Goal: Information Seeking & Learning: Learn about a topic

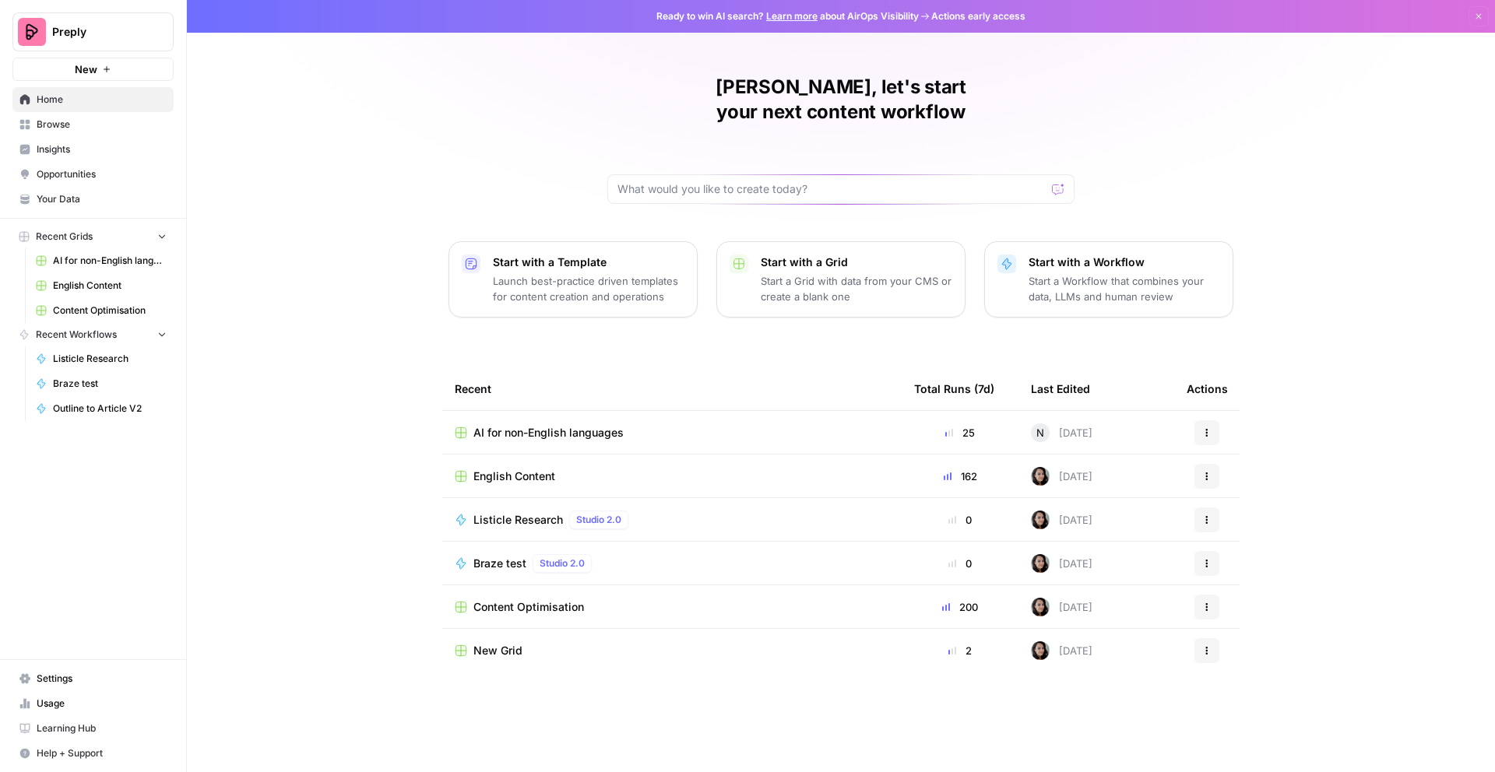
click at [101, 33] on span "Preply" at bounding box center [99, 32] width 94 height 16
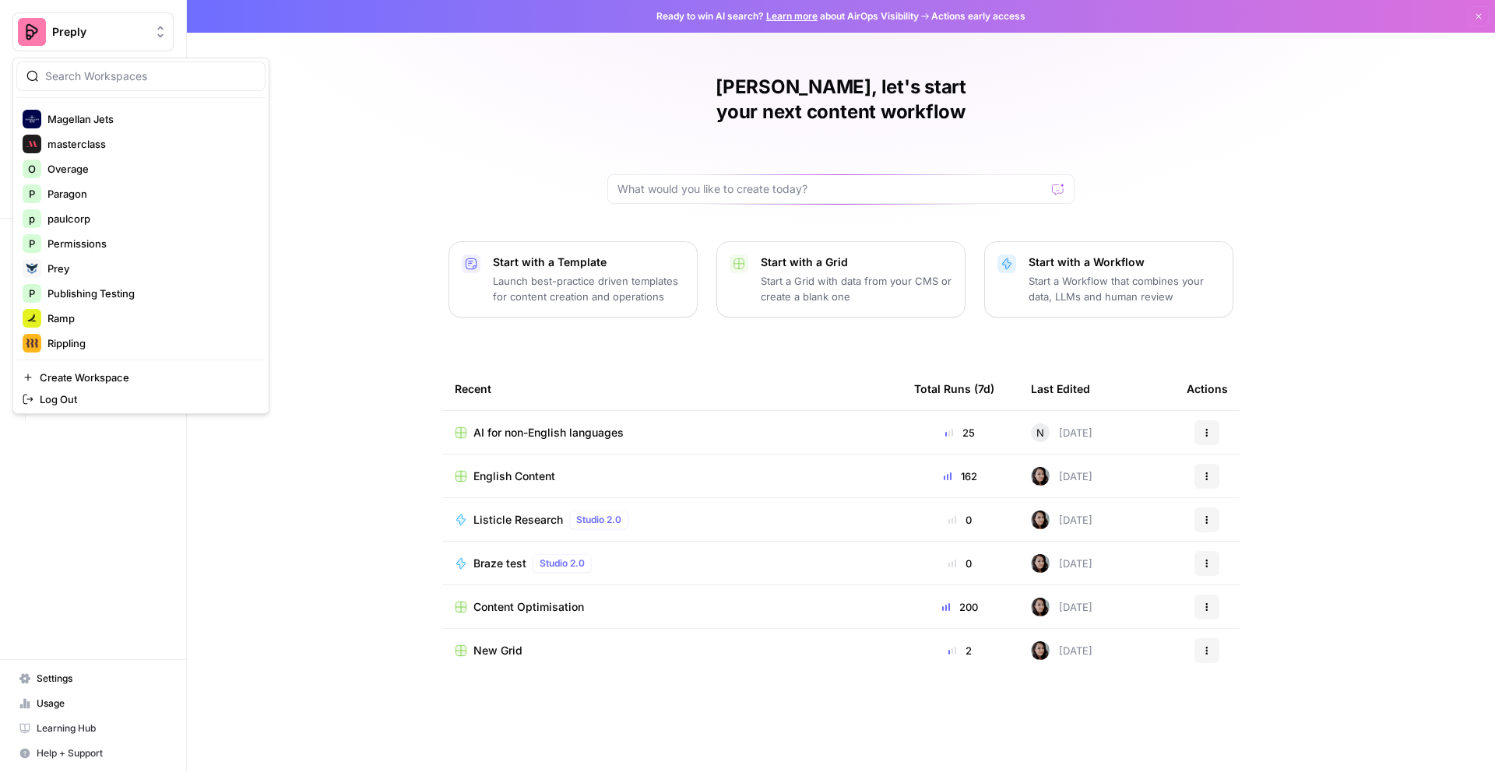
scroll to position [1373, 0]
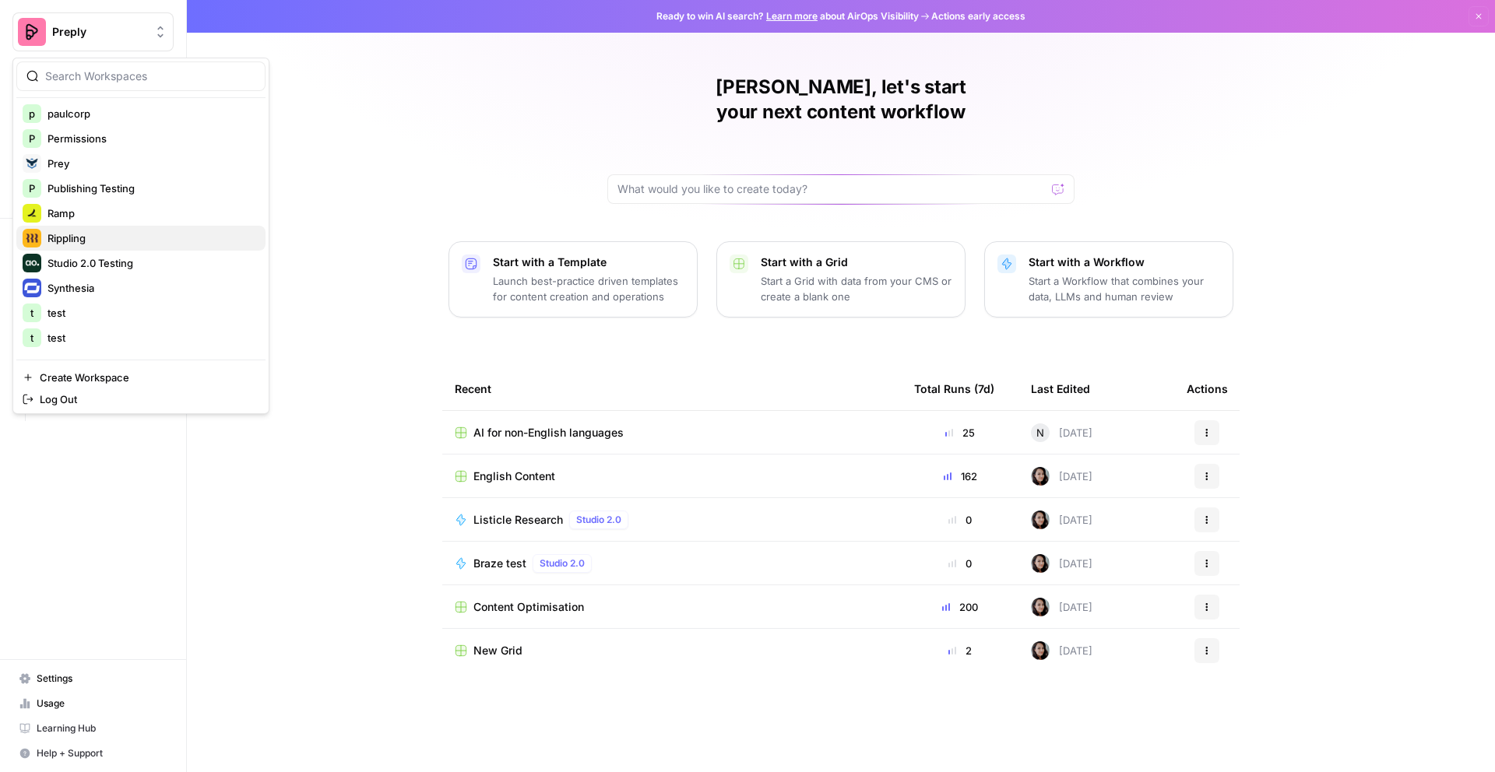
click at [91, 237] on span "Rippling" at bounding box center [150, 238] width 206 height 16
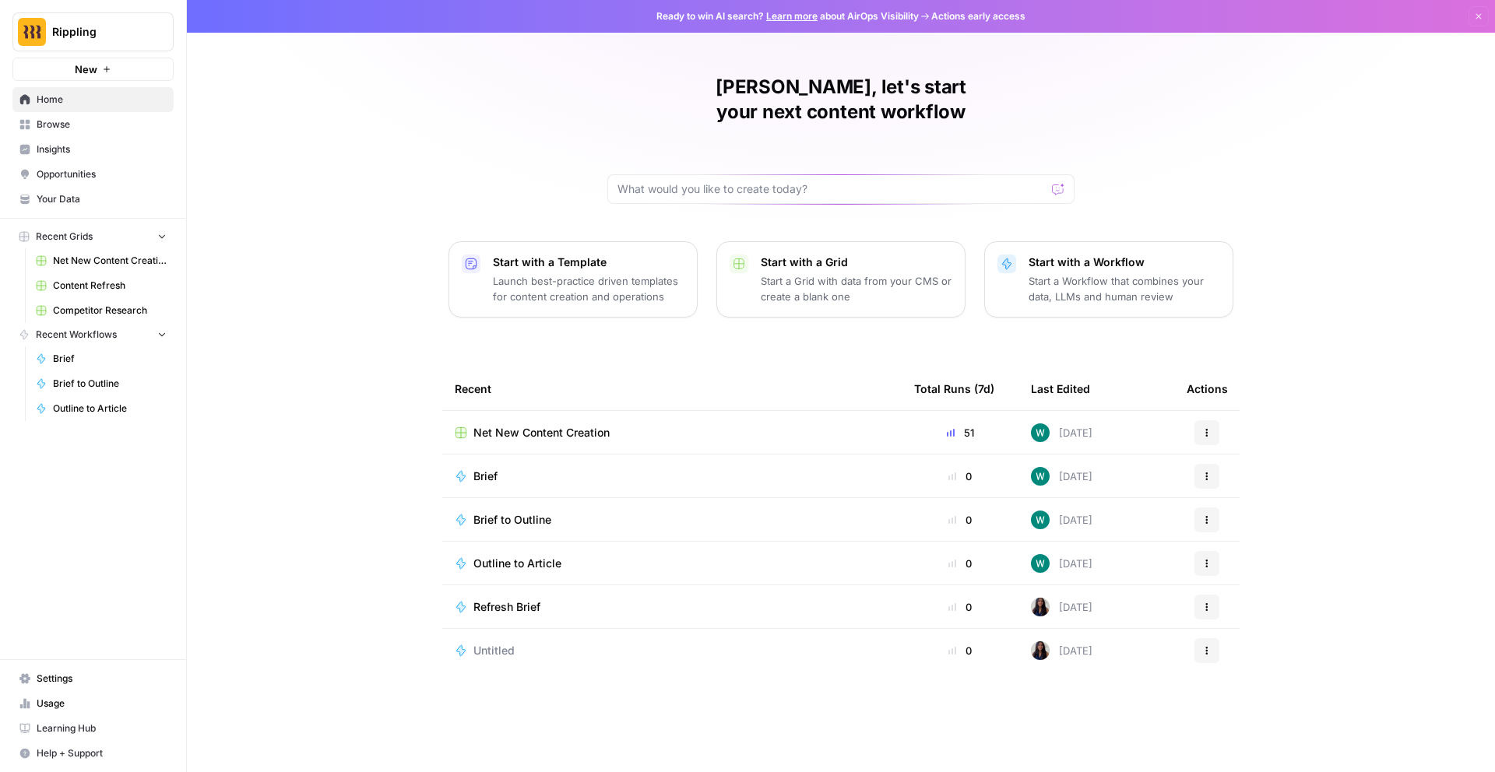
click at [94, 152] on span "Insights" at bounding box center [102, 149] width 130 height 14
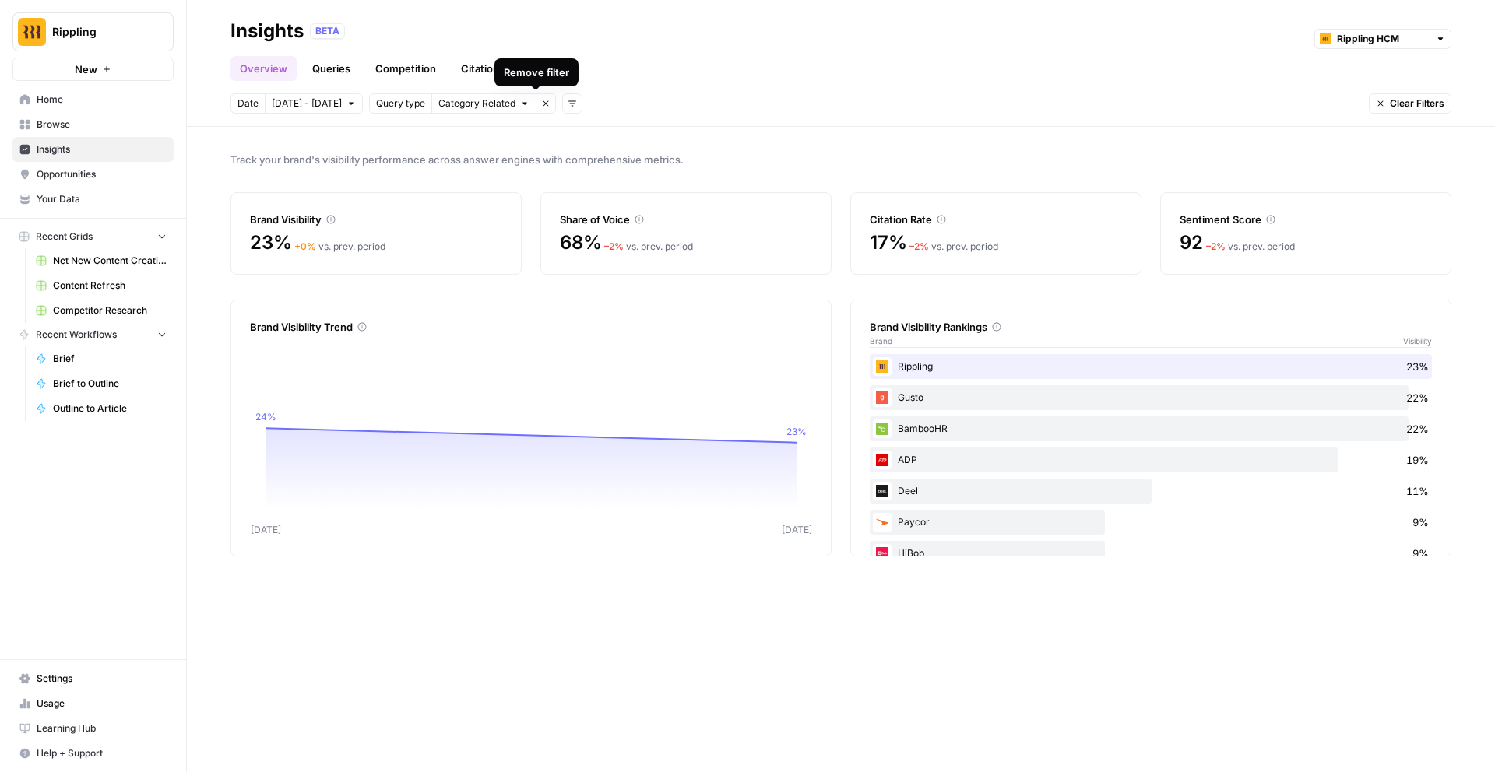
click at [562, 108] on button "Add filters" at bounding box center [572, 103] width 20 height 20
click at [600, 164] on span "Platform" at bounding box center [586, 160] width 40 height 16
click at [669, 97] on span "Select platform" at bounding box center [655, 104] width 68 height 14
click at [830, 108] on div "Date Oct 8 - Oct 14 Query type Category Related Remove filter Platform Select p…" at bounding box center [840, 103] width 1221 height 20
click at [93, 23] on button "Rippling" at bounding box center [92, 31] width 161 height 39
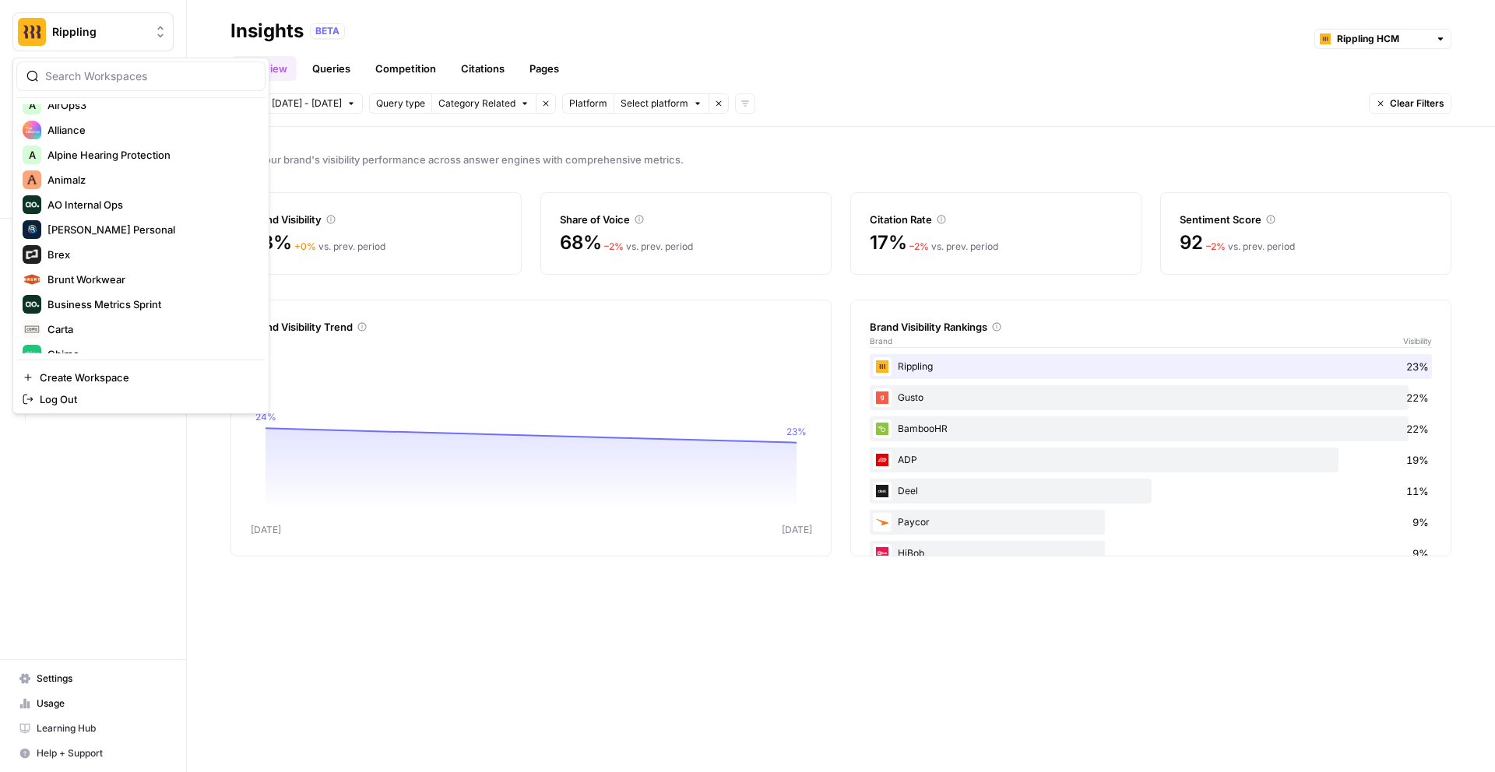
scroll to position [483, 0]
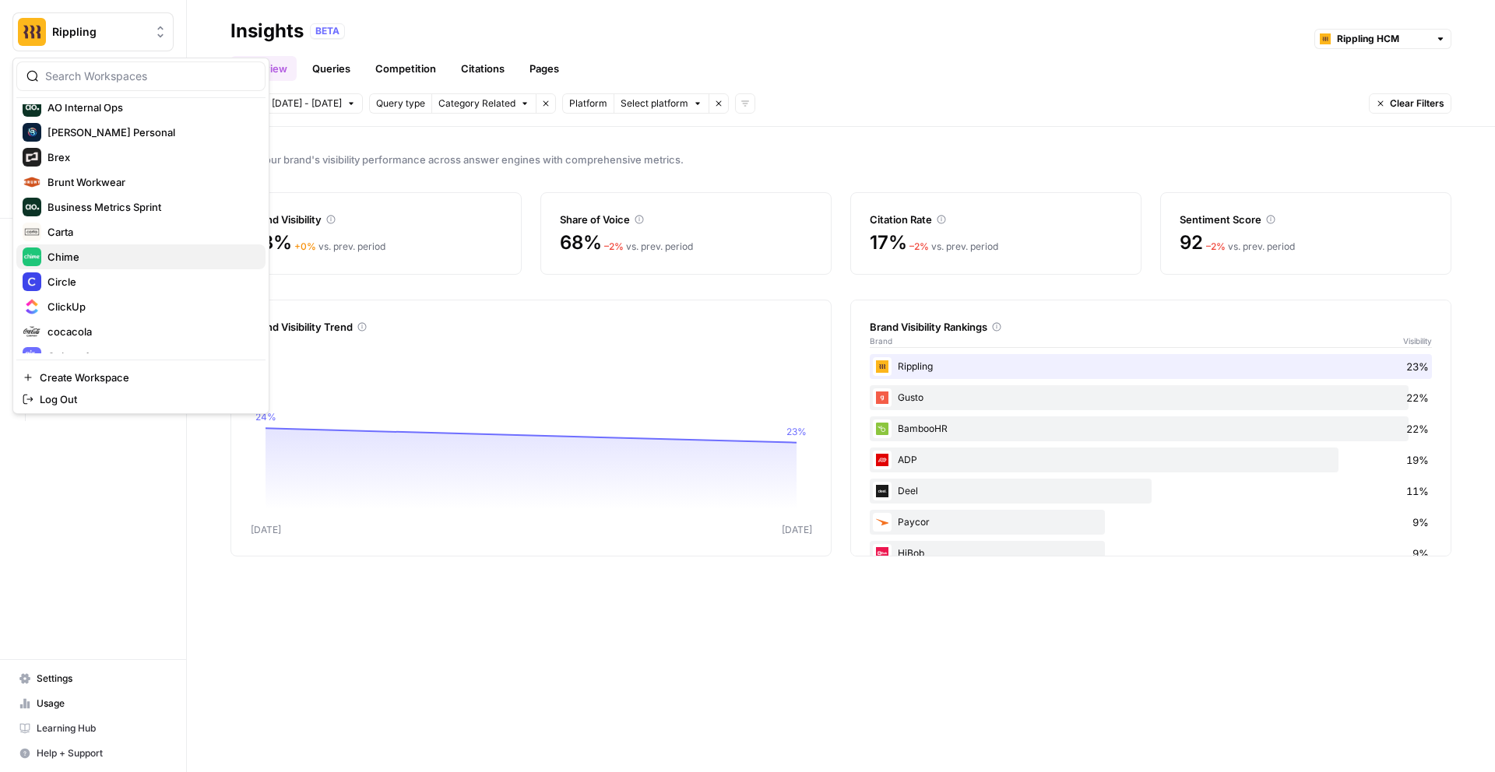
click at [82, 258] on span "Chime" at bounding box center [150, 257] width 206 height 16
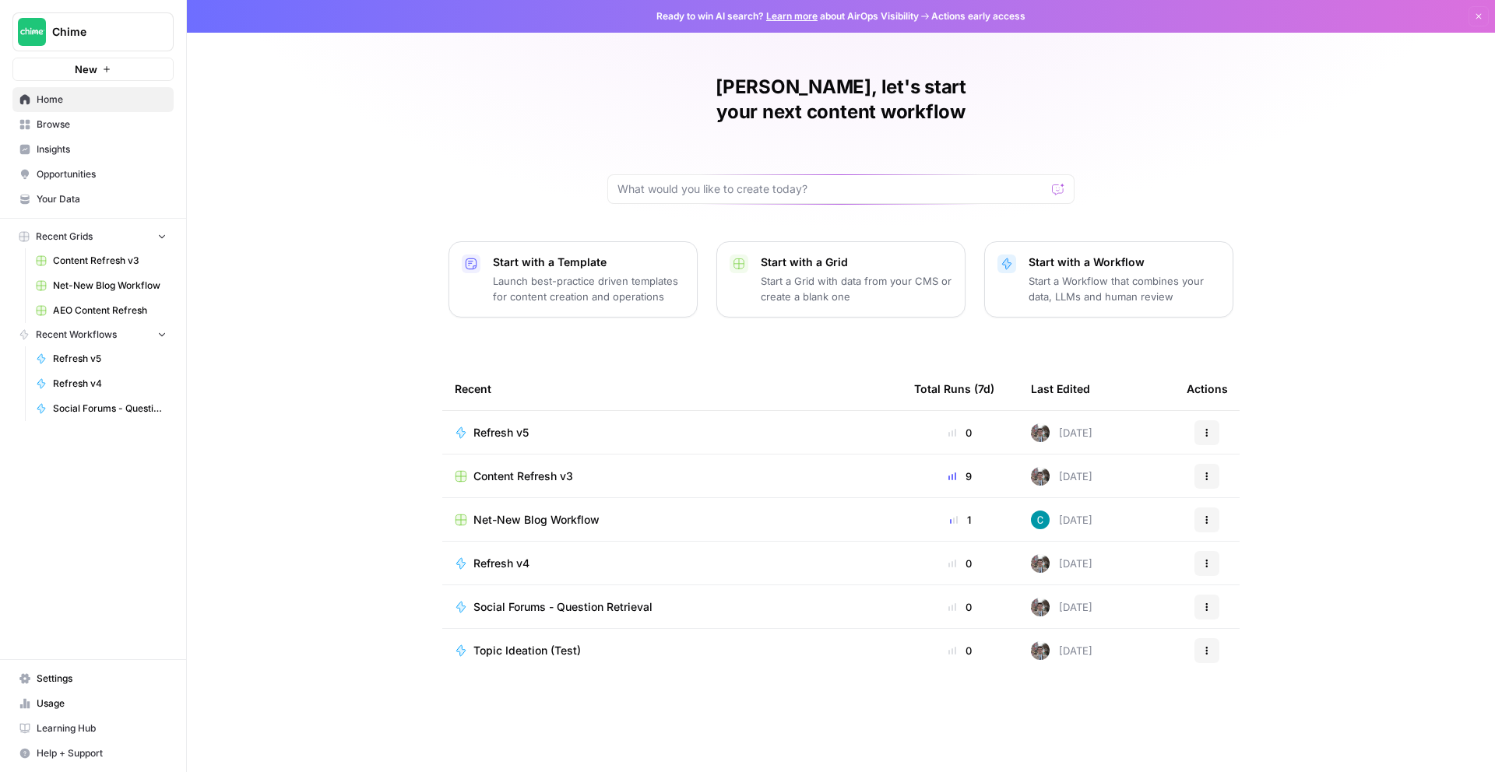
click at [113, 144] on span "Insights" at bounding box center [102, 149] width 130 height 14
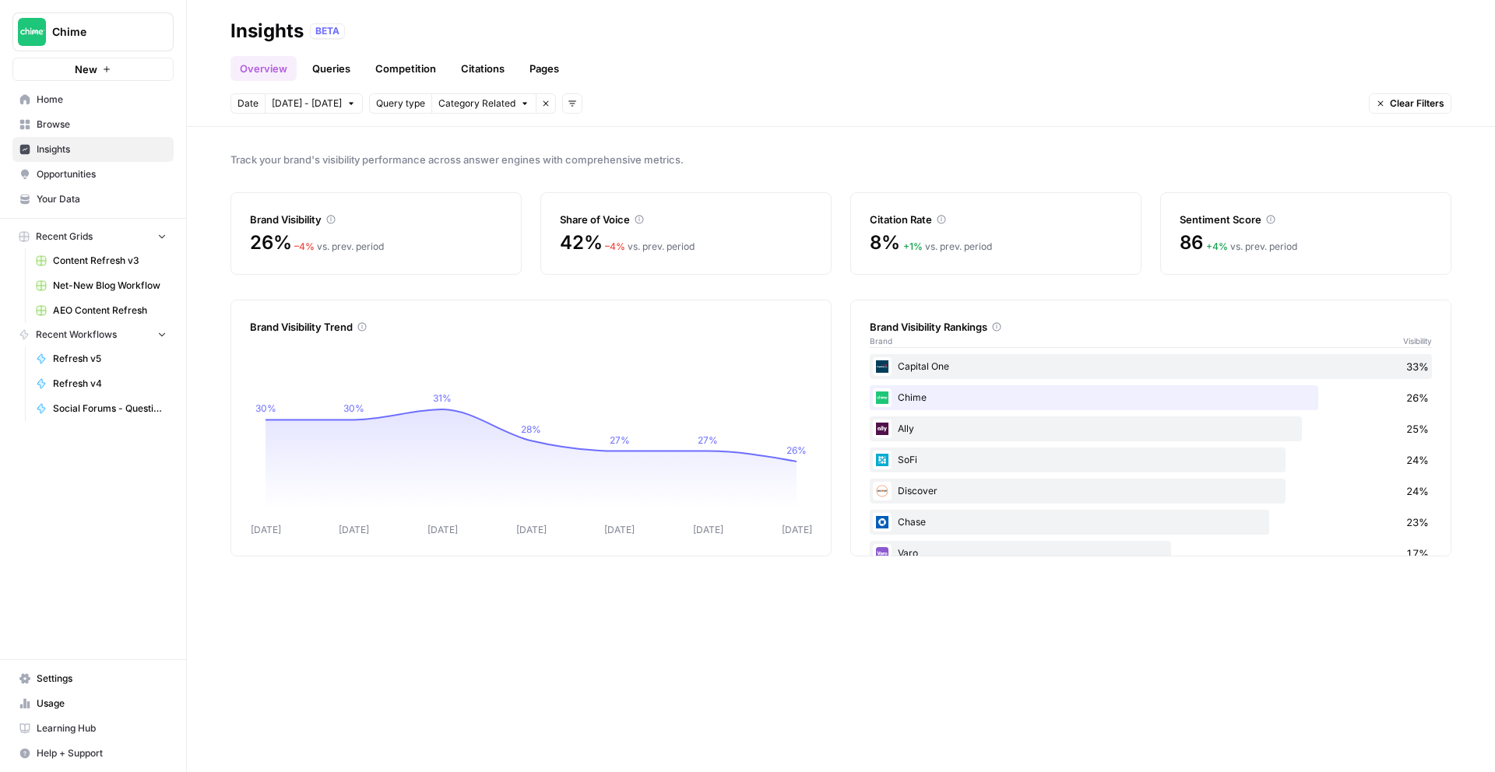
click at [479, 104] on span "Category Related" at bounding box center [476, 104] width 77 height 14
click at [568, 105] on icon "button" at bounding box center [572, 103] width 9 height 9
click at [586, 156] on span "Platform" at bounding box center [586, 160] width 40 height 16
click at [673, 104] on span "Select platform" at bounding box center [655, 104] width 68 height 14
click at [675, 163] on span "ChatGPT" at bounding box center [672, 160] width 78 height 16
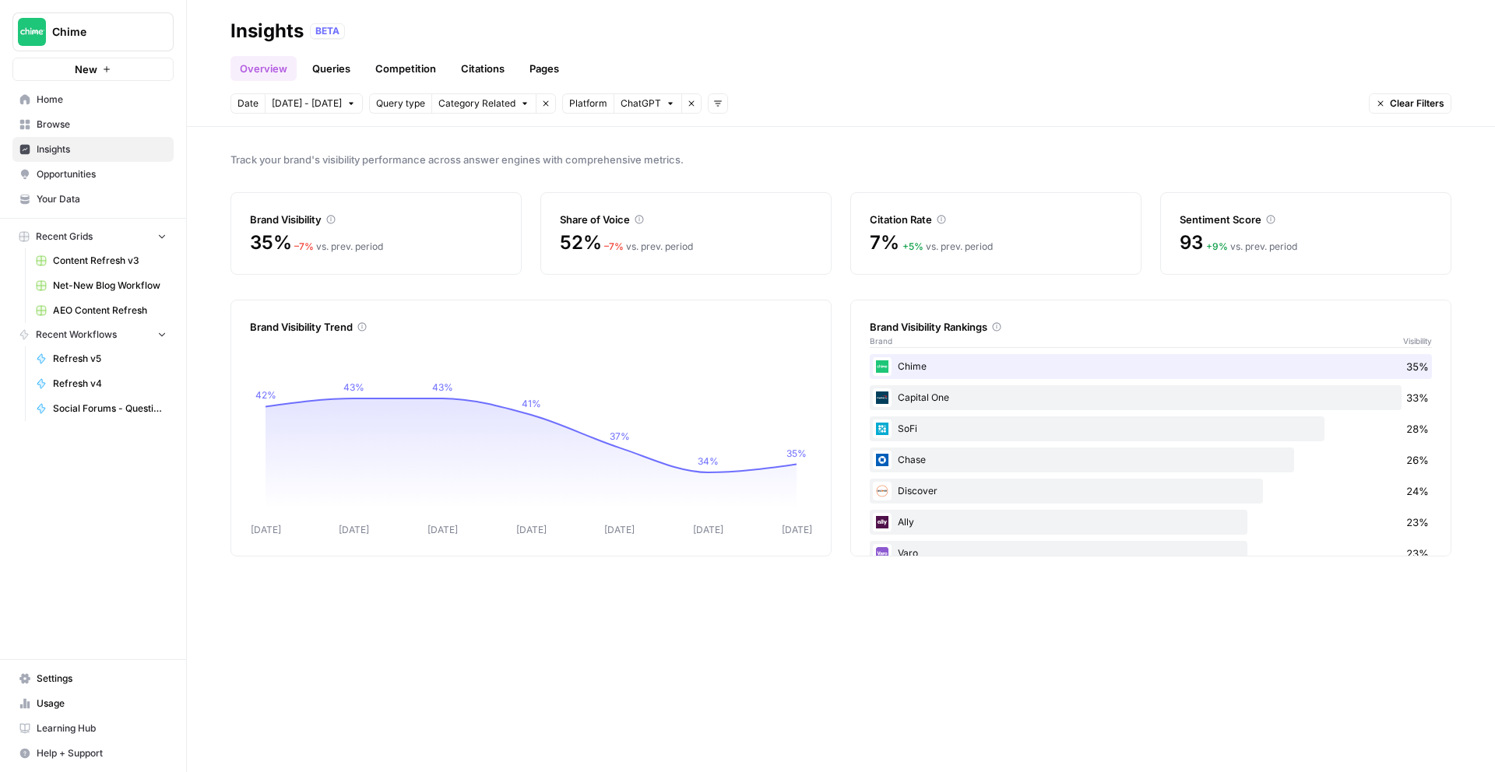
click at [291, 101] on span "[DATE] - [DATE]" at bounding box center [307, 104] width 70 height 14
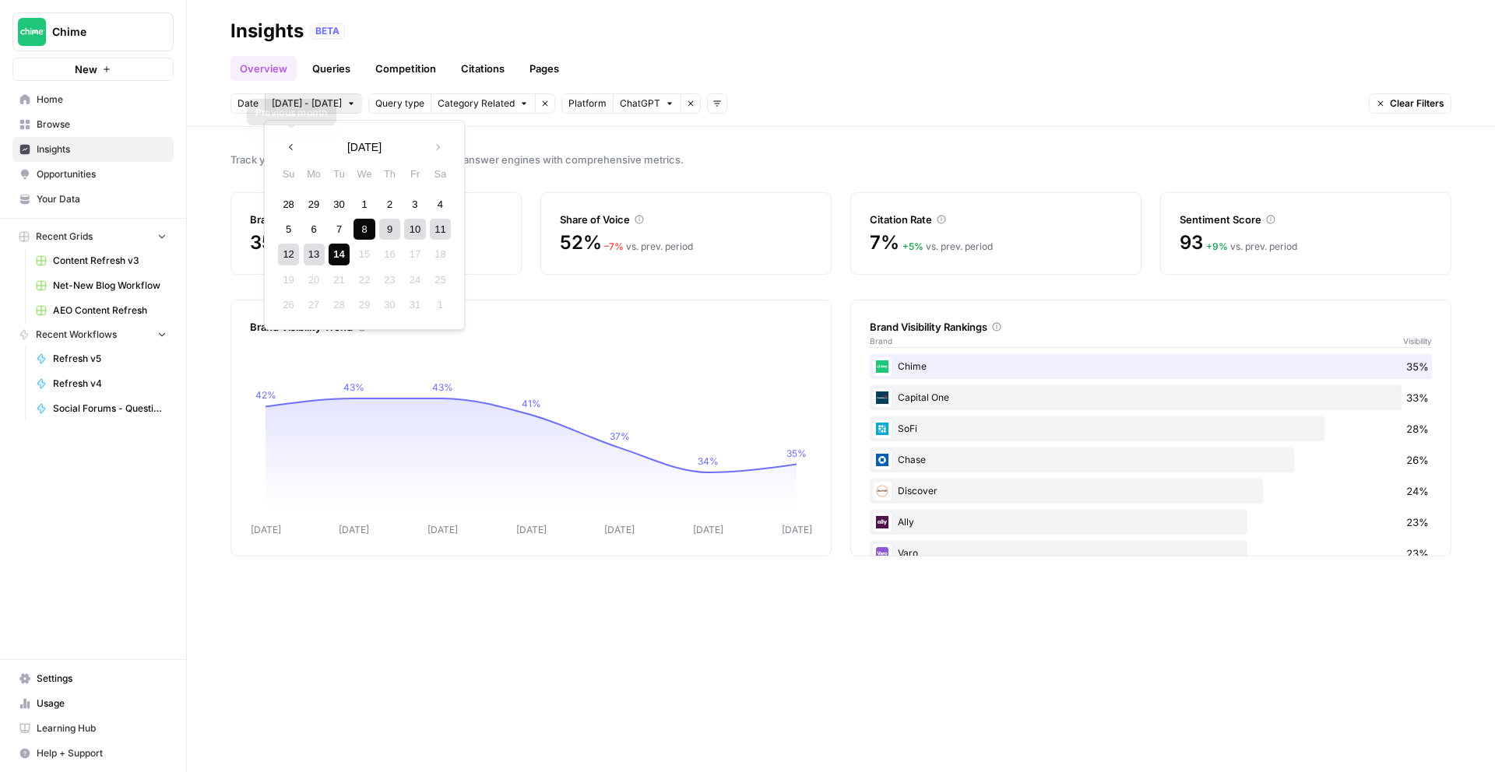
click at [296, 152] on icon "button" at bounding box center [291, 147] width 11 height 11
click at [317, 204] on div "1" at bounding box center [314, 204] width 21 height 21
click at [436, 153] on button "Next month" at bounding box center [438, 147] width 28 height 28
click at [340, 261] on div "14" at bounding box center [339, 254] width 21 height 21
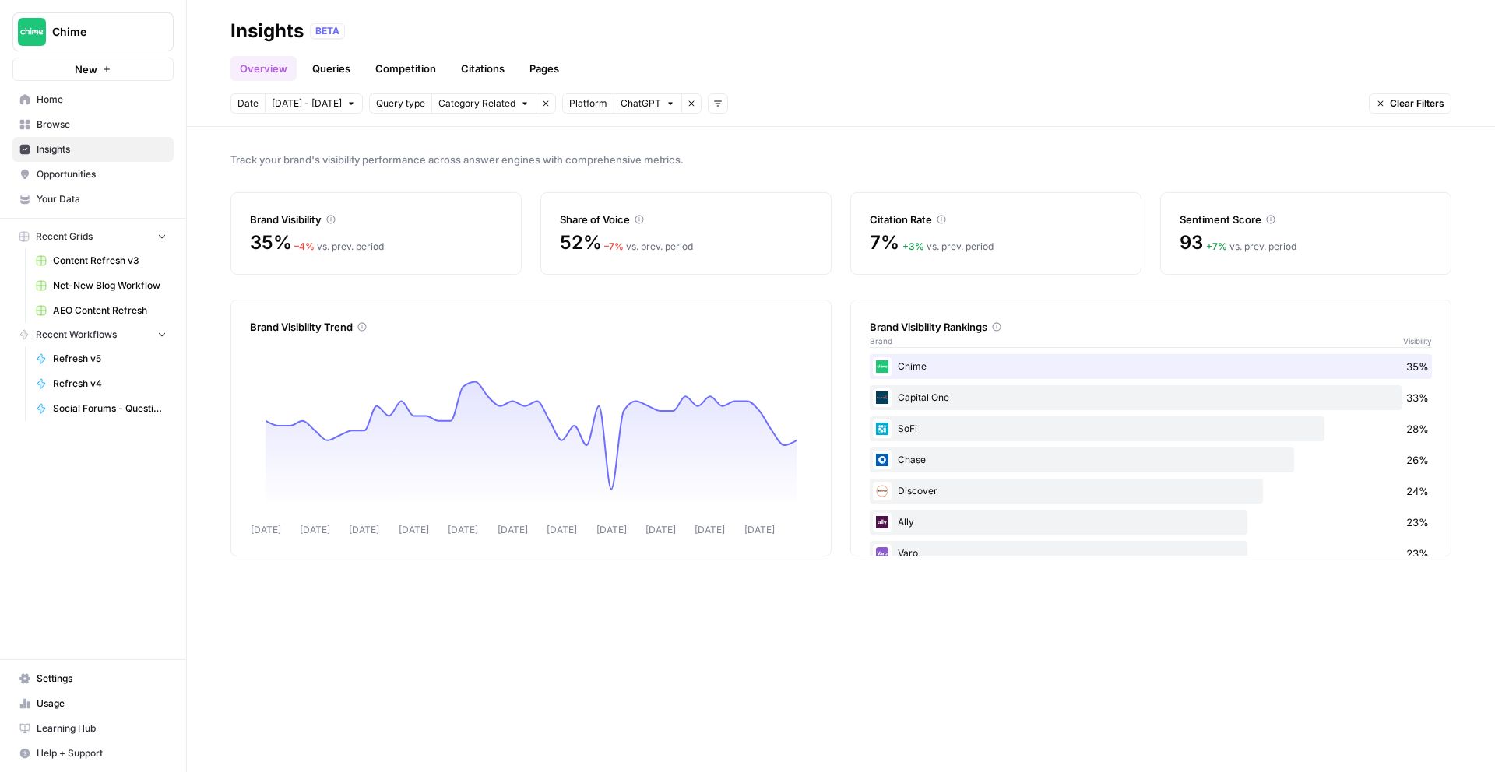
click at [466, 74] on link "Citations" at bounding box center [483, 68] width 62 height 25
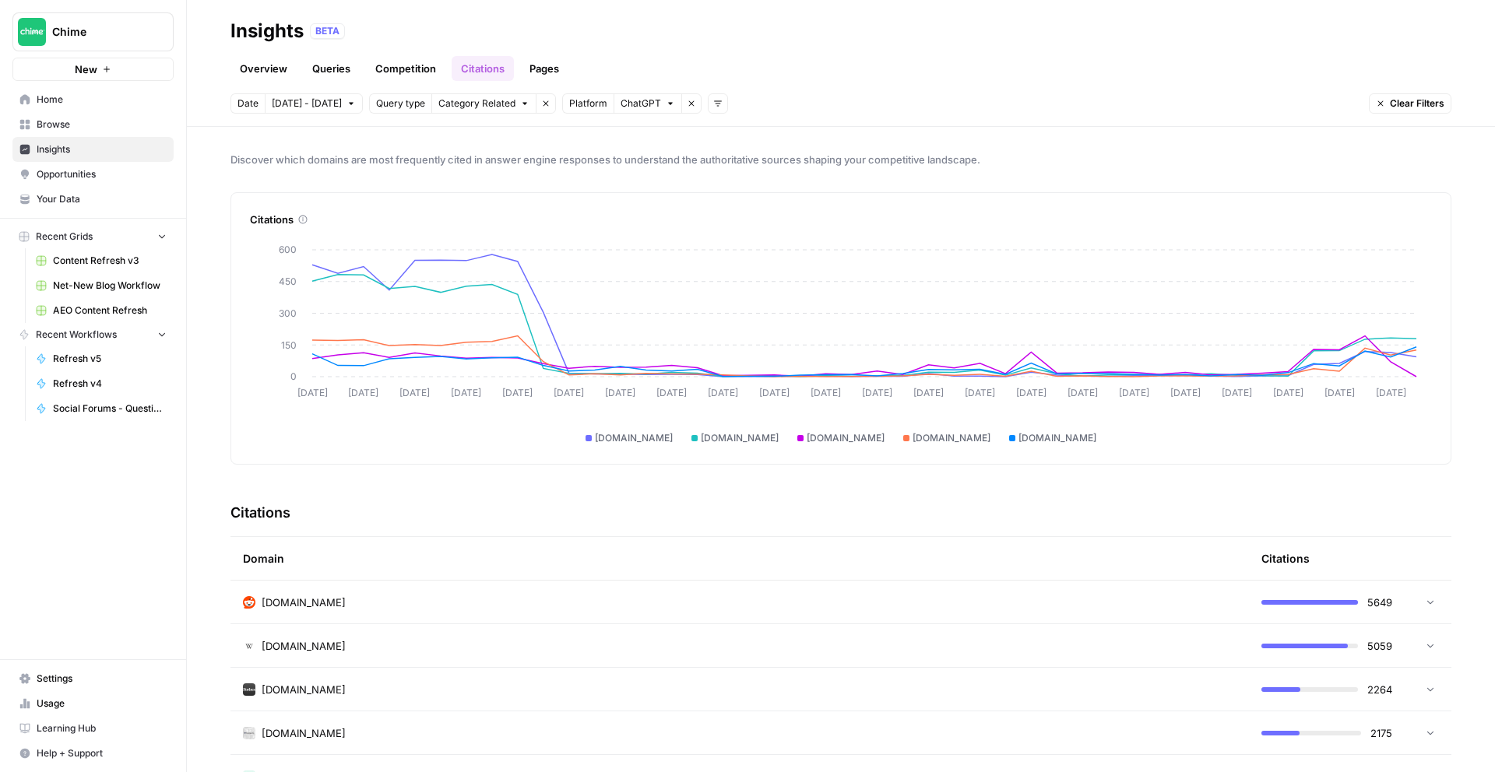
click at [317, 109] on span "Sep 1 - Oct 14" at bounding box center [307, 104] width 70 height 14
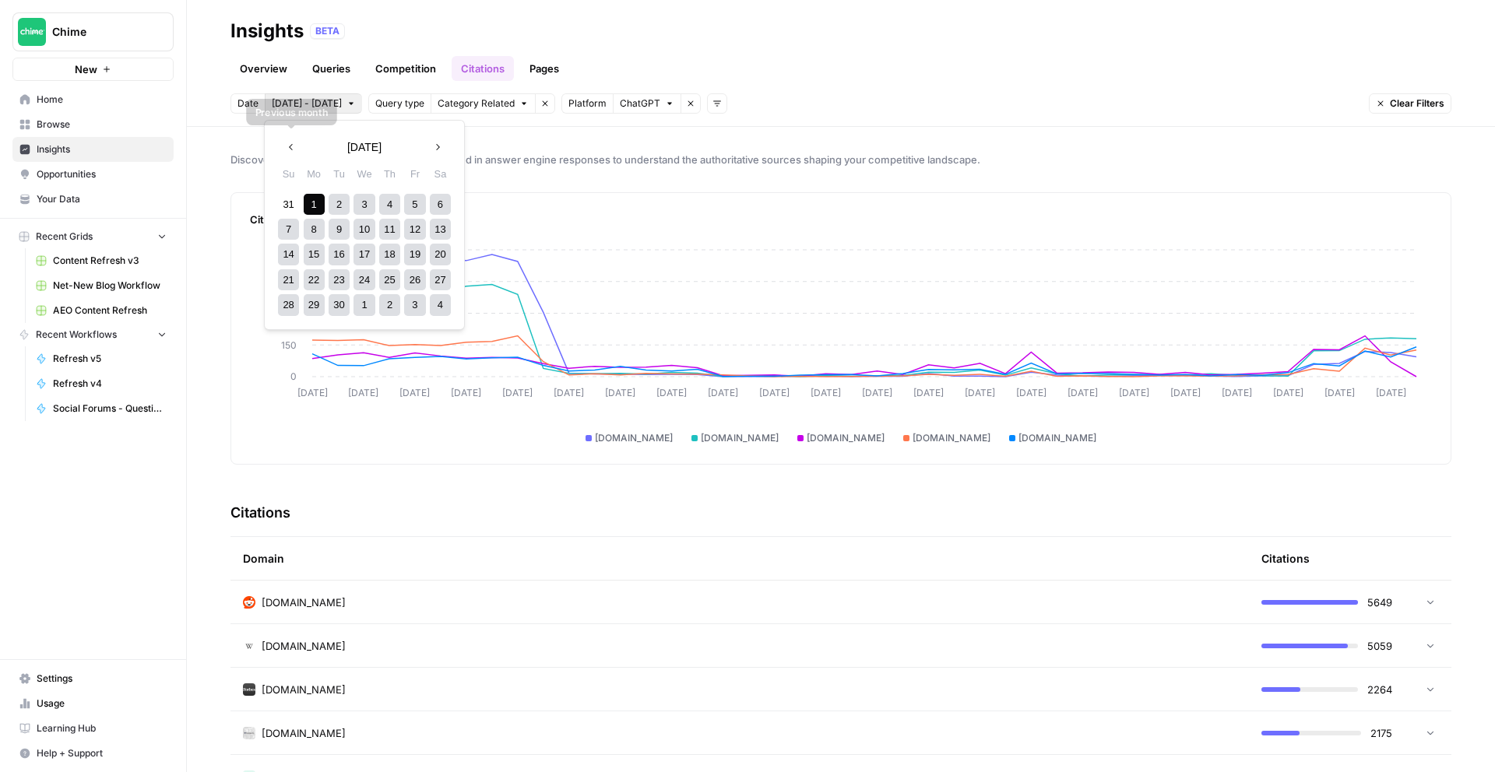
click at [296, 147] on span "Previous month" at bounding box center [296, 147] width 1 height 1
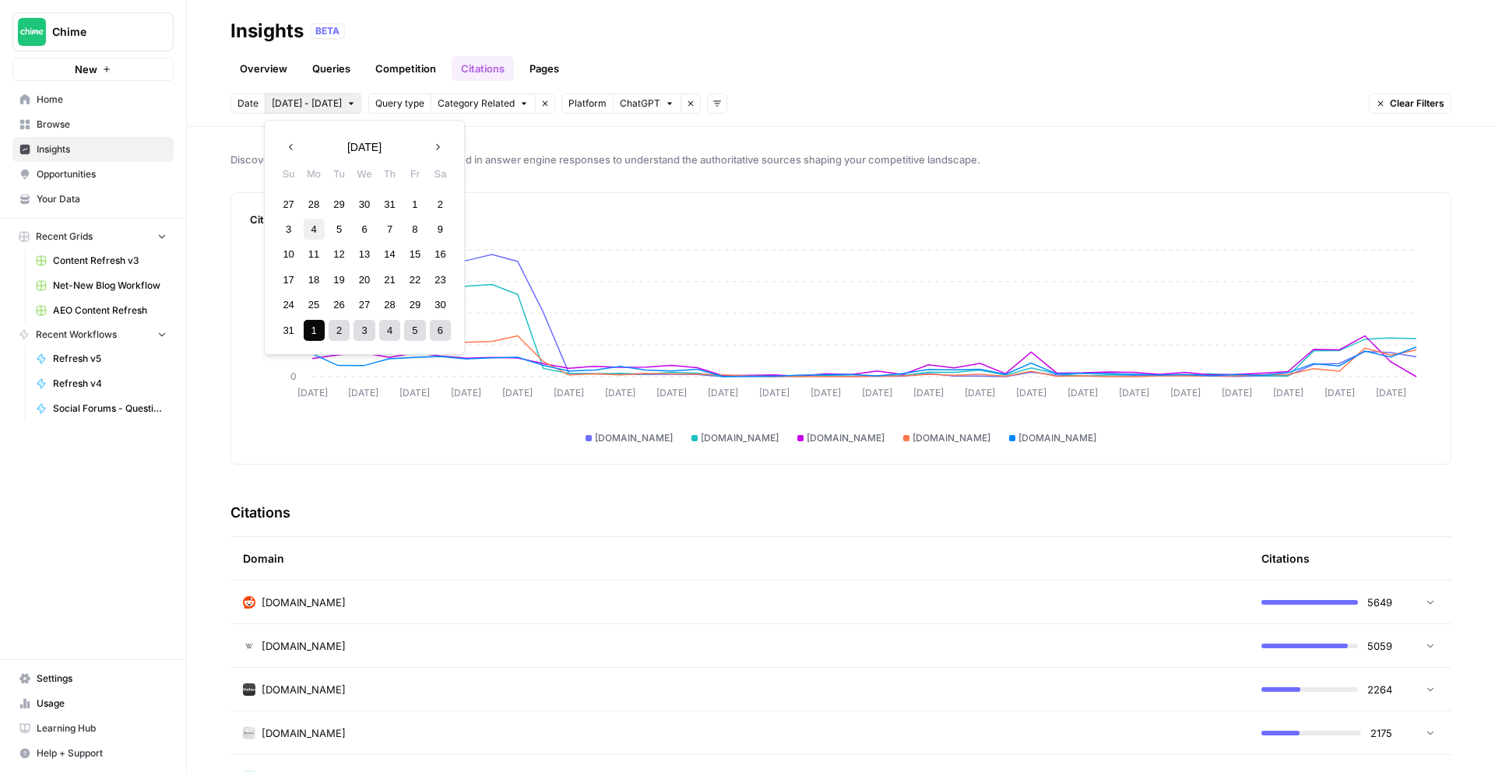
click at [317, 234] on div "4" at bounding box center [314, 229] width 21 height 21
click at [434, 151] on icon "button" at bounding box center [437, 147] width 11 height 11
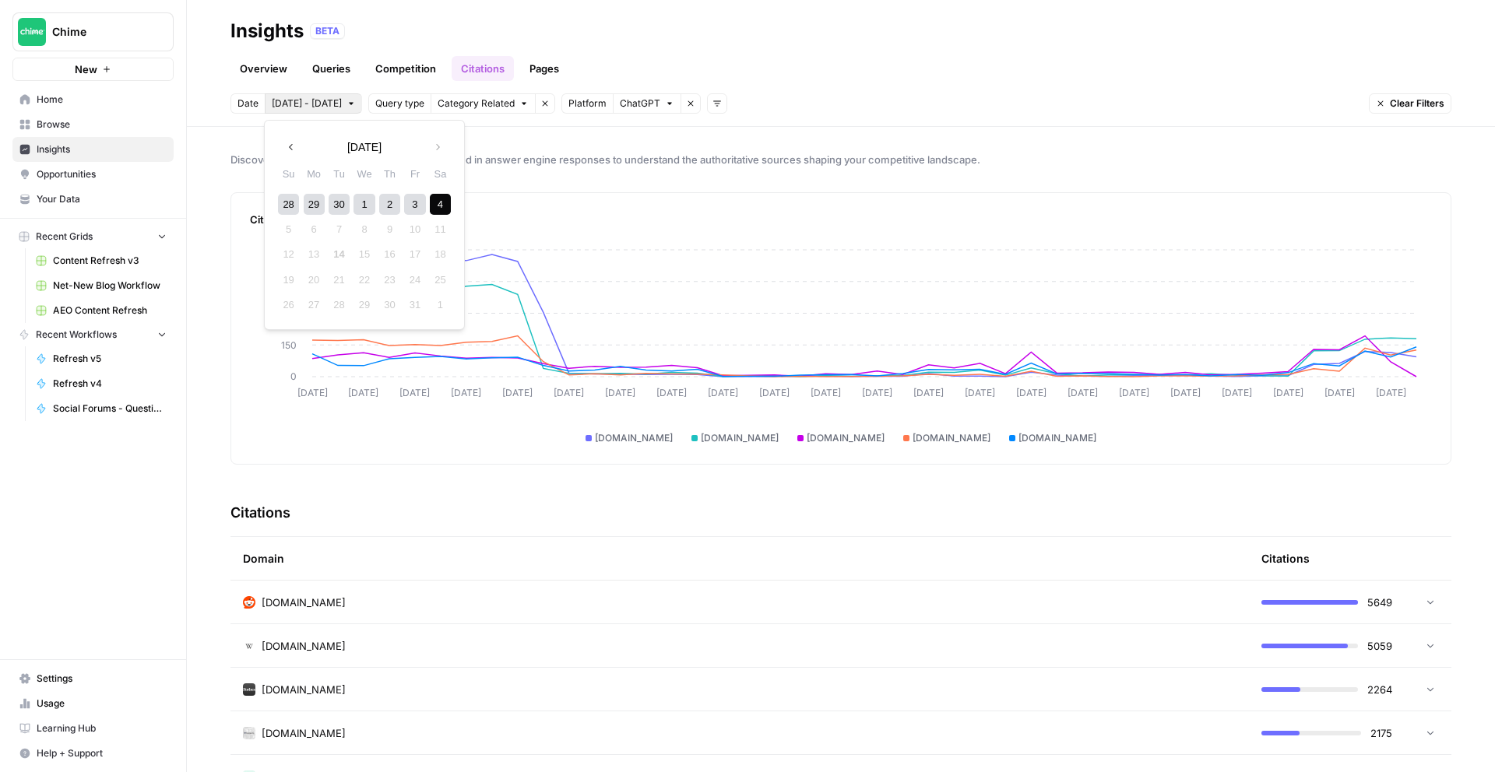
click at [284, 146] on button "Previous month" at bounding box center [291, 147] width 28 height 28
click at [441, 142] on icon "button" at bounding box center [437, 147] width 11 height 11
click at [571, 148] on div "Discover which domains are most frequently cited in answer engine responses to …" at bounding box center [841, 449] width 1308 height 645
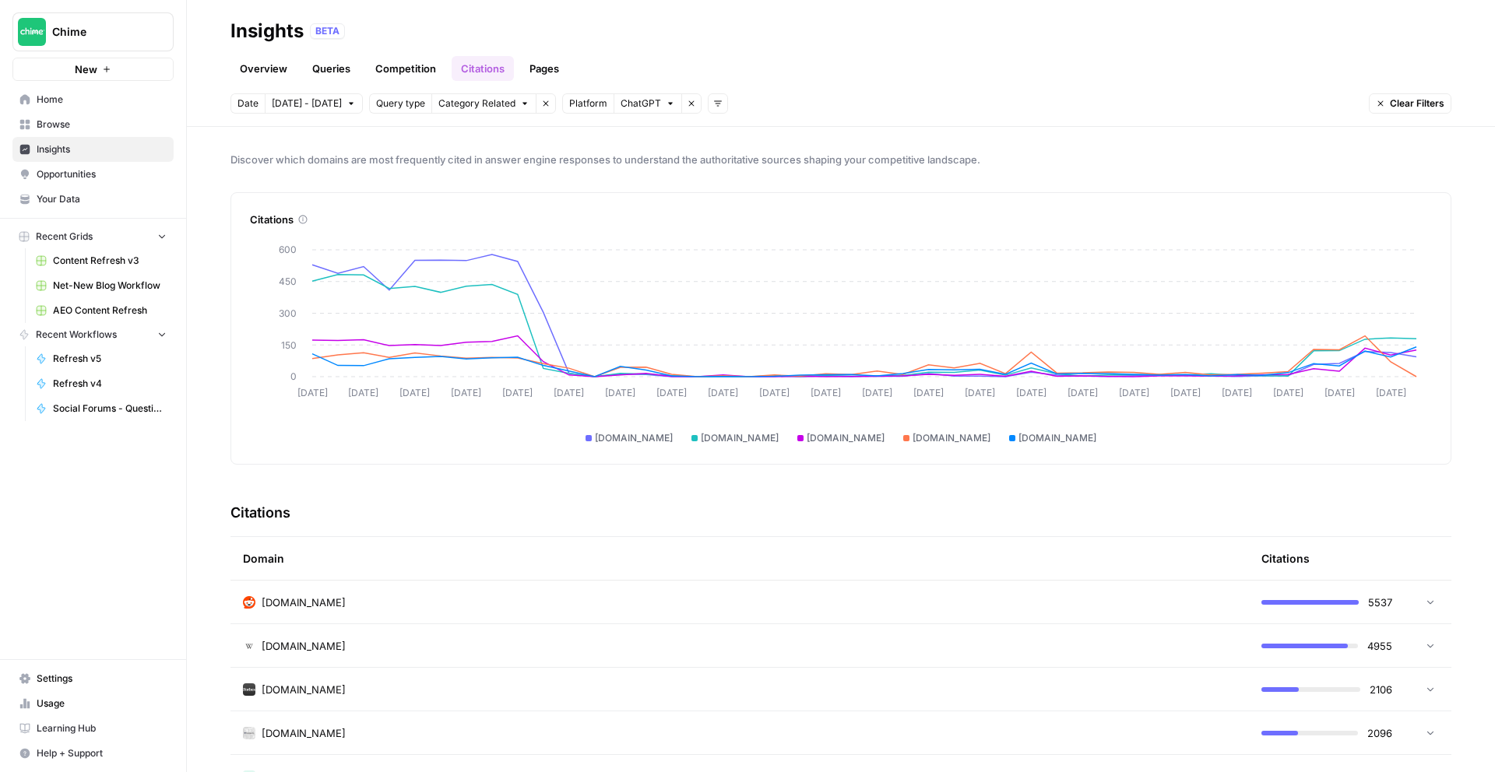
click at [430, 70] on link "Competition" at bounding box center [405, 68] width 79 height 25
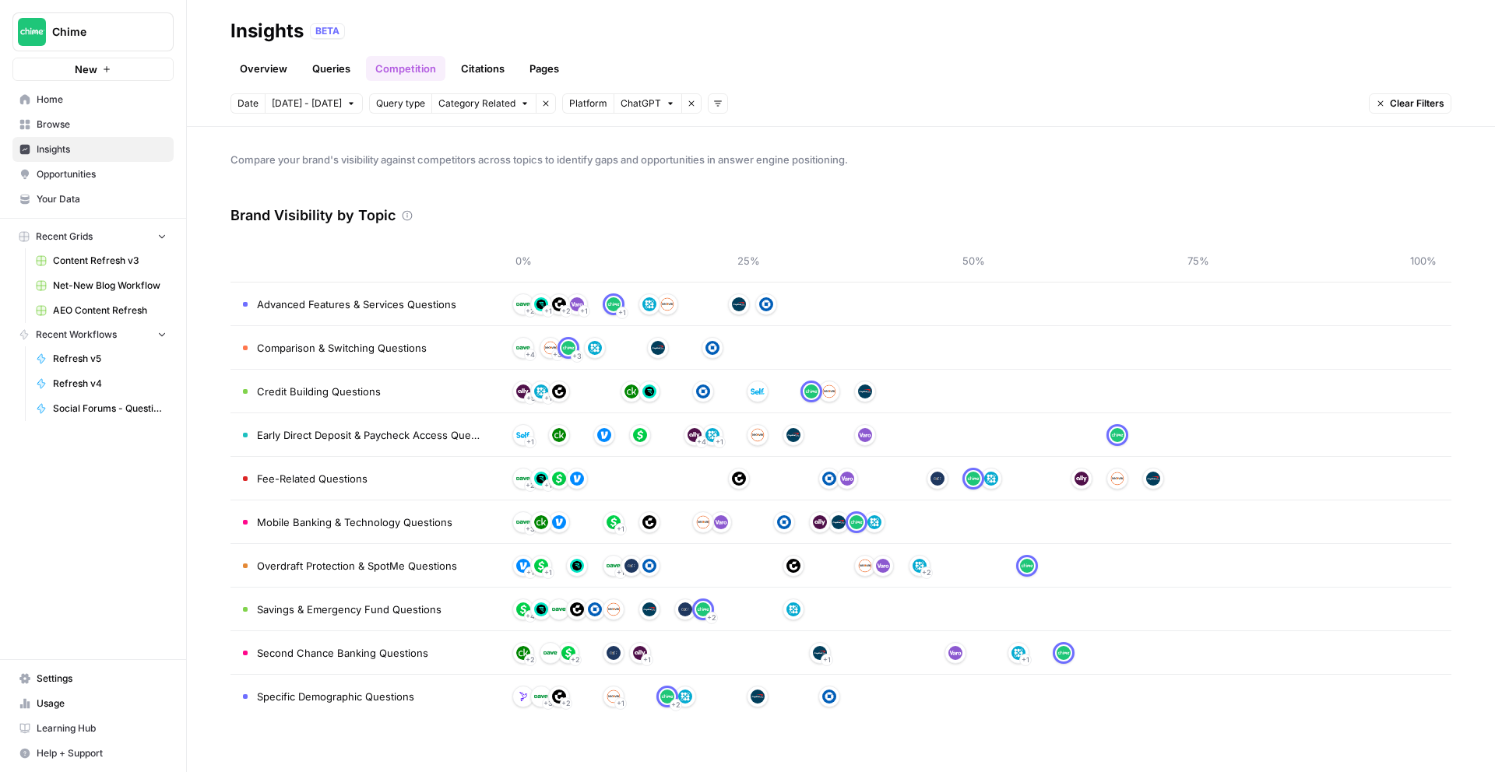
click at [477, 71] on link "Citations" at bounding box center [483, 68] width 62 height 25
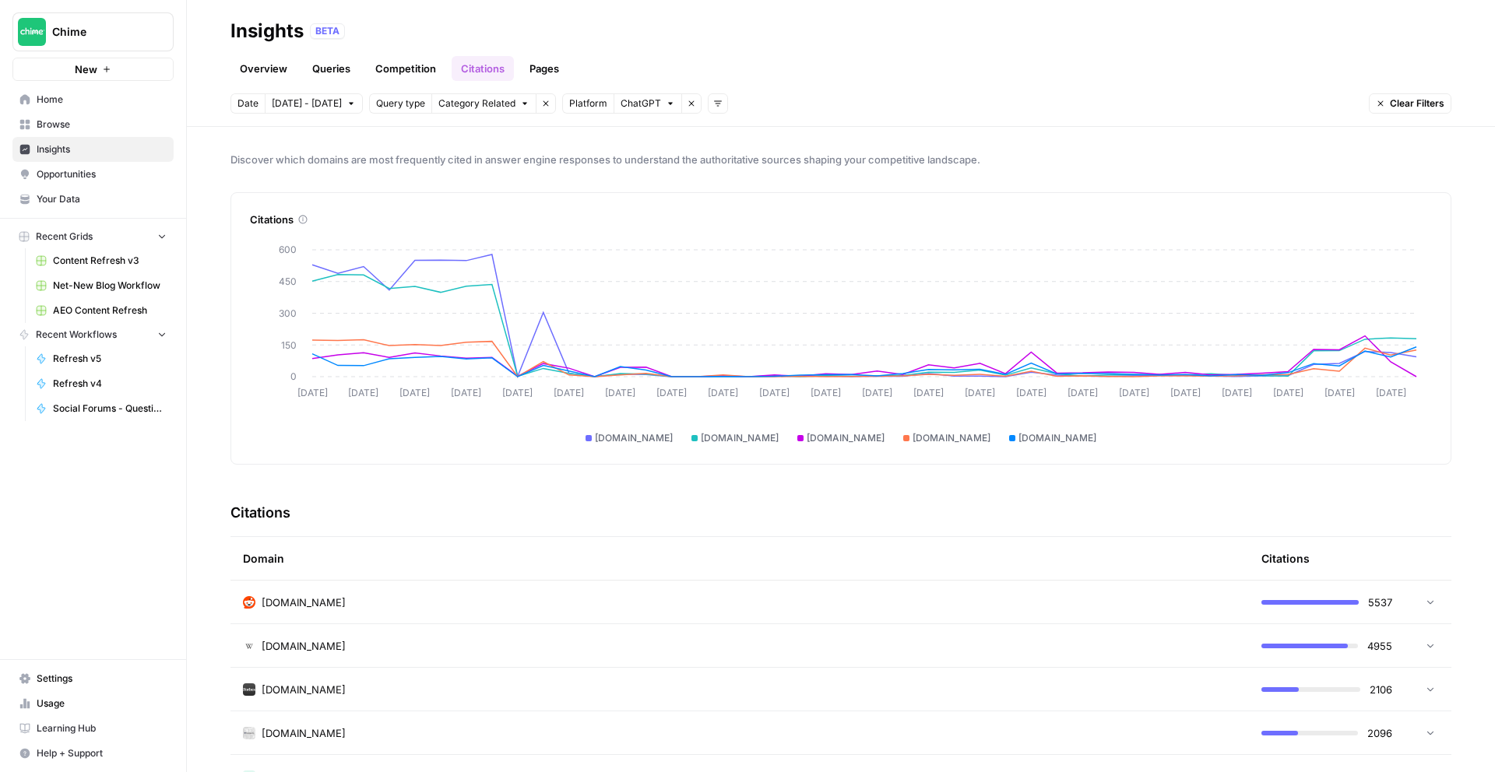
click at [93, 162] on link "Opportunities" at bounding box center [92, 174] width 161 height 25
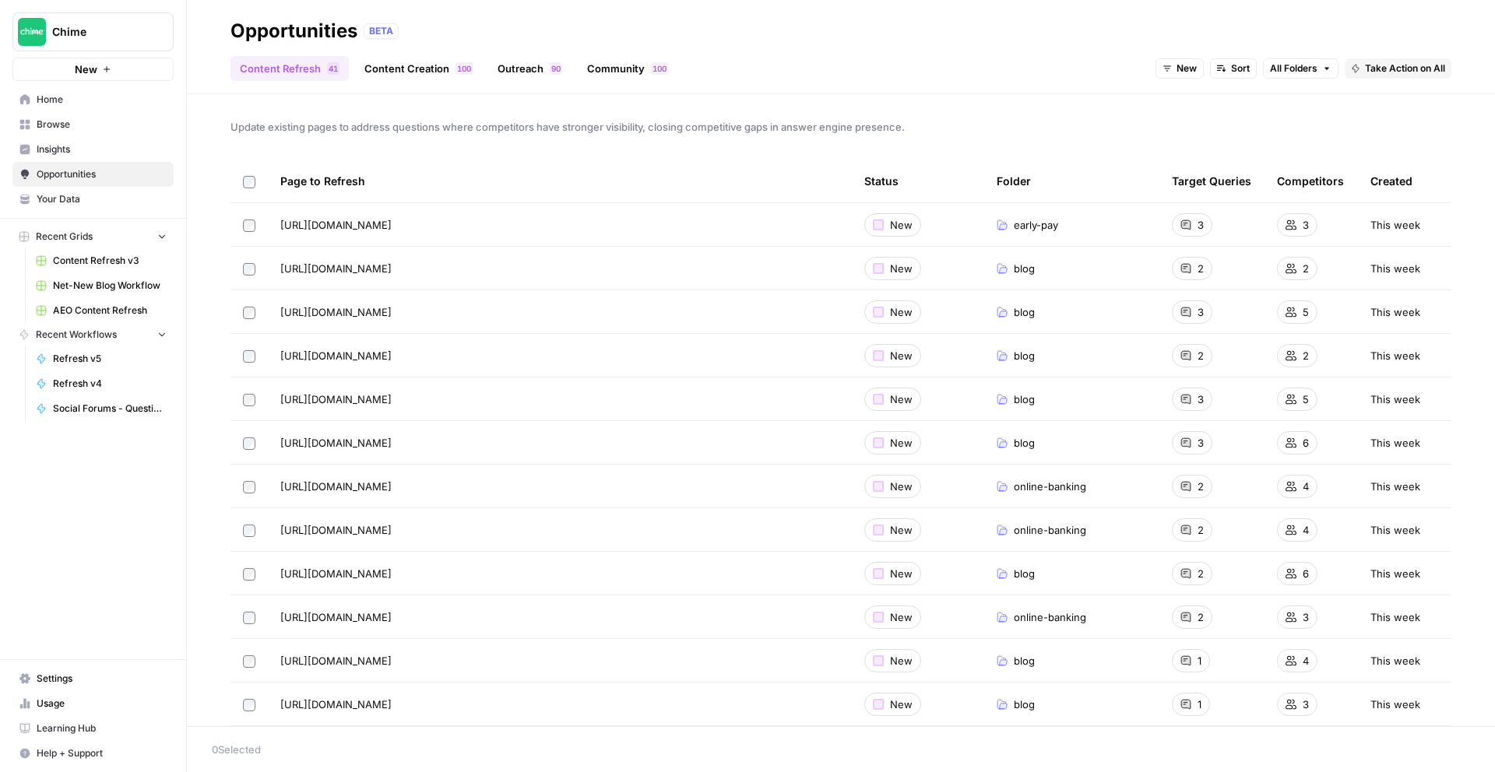
click at [94, 146] on span "Insights" at bounding box center [102, 149] width 130 height 14
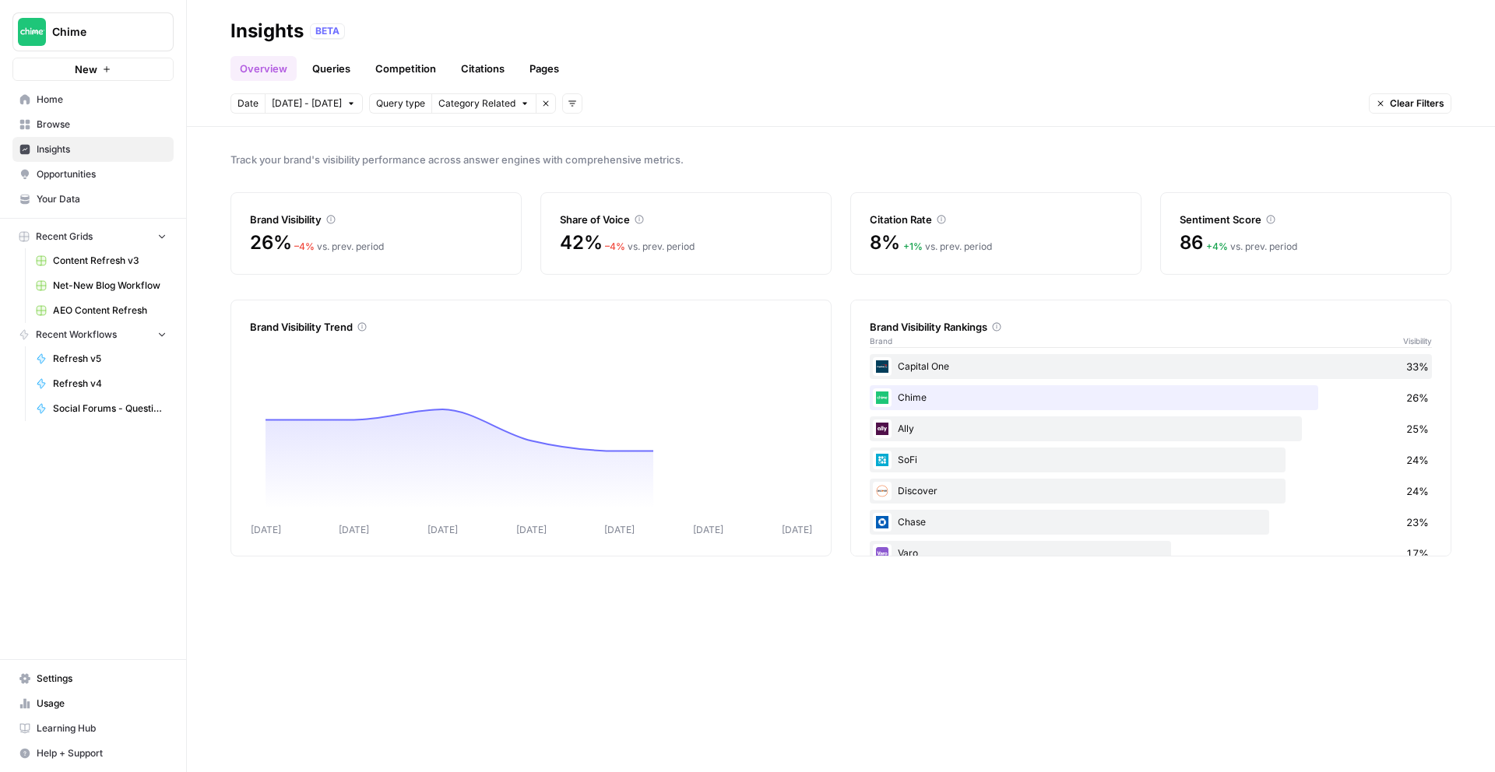
click at [487, 72] on link "Citations" at bounding box center [483, 68] width 62 height 25
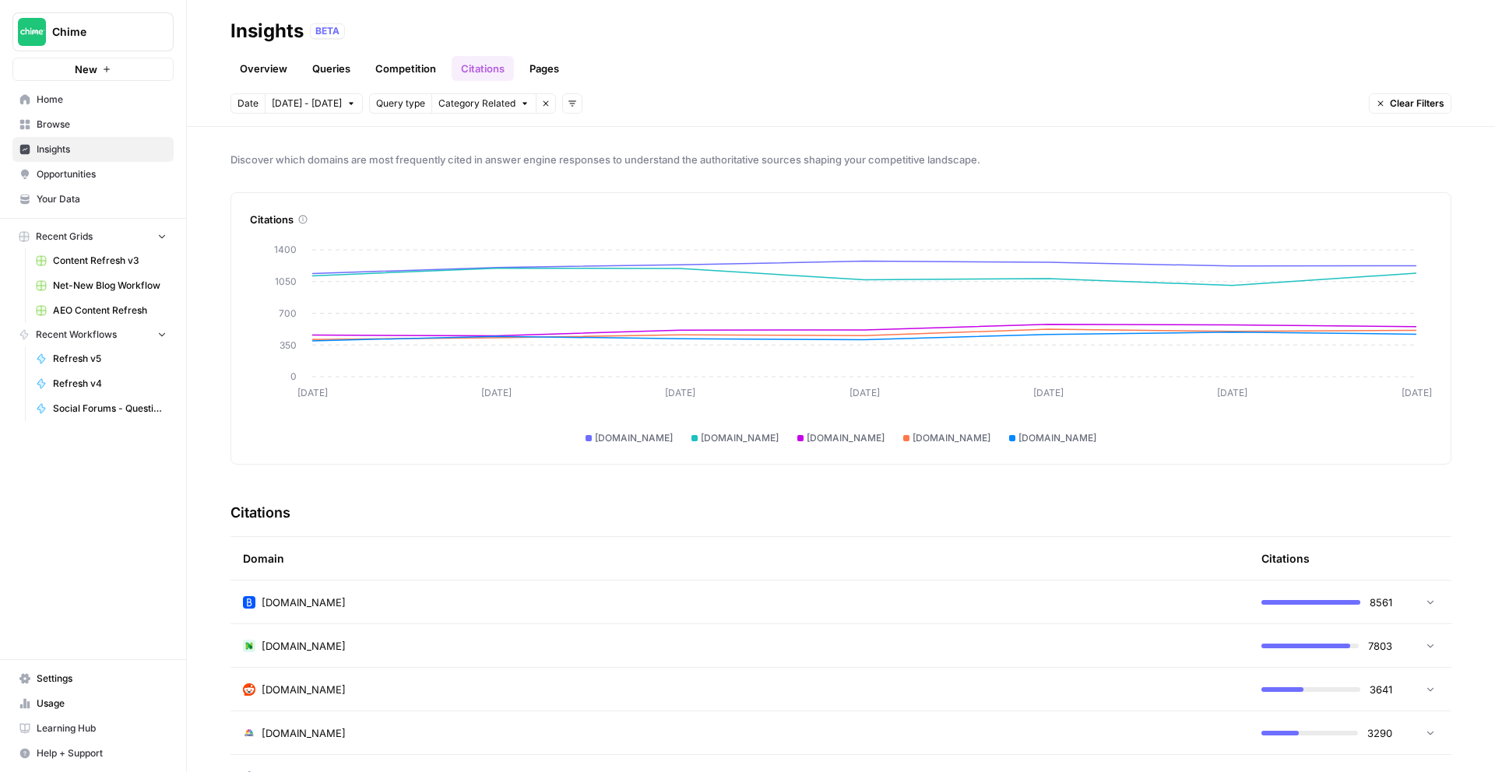
click at [329, 106] on span "Oct 8 - Oct 14" at bounding box center [307, 104] width 70 height 14
click at [621, 109] on div "Date Oct 8 - Oct 14 Query type Category Related Remove filter Add filters Clear…" at bounding box center [840, 103] width 1221 height 20
click at [562, 110] on button "Add filters" at bounding box center [572, 103] width 20 height 20
click at [615, 159] on button "Platform" at bounding box center [589, 160] width 59 height 22
click at [685, 97] on button "Select platform" at bounding box center [662, 103] width 96 height 20
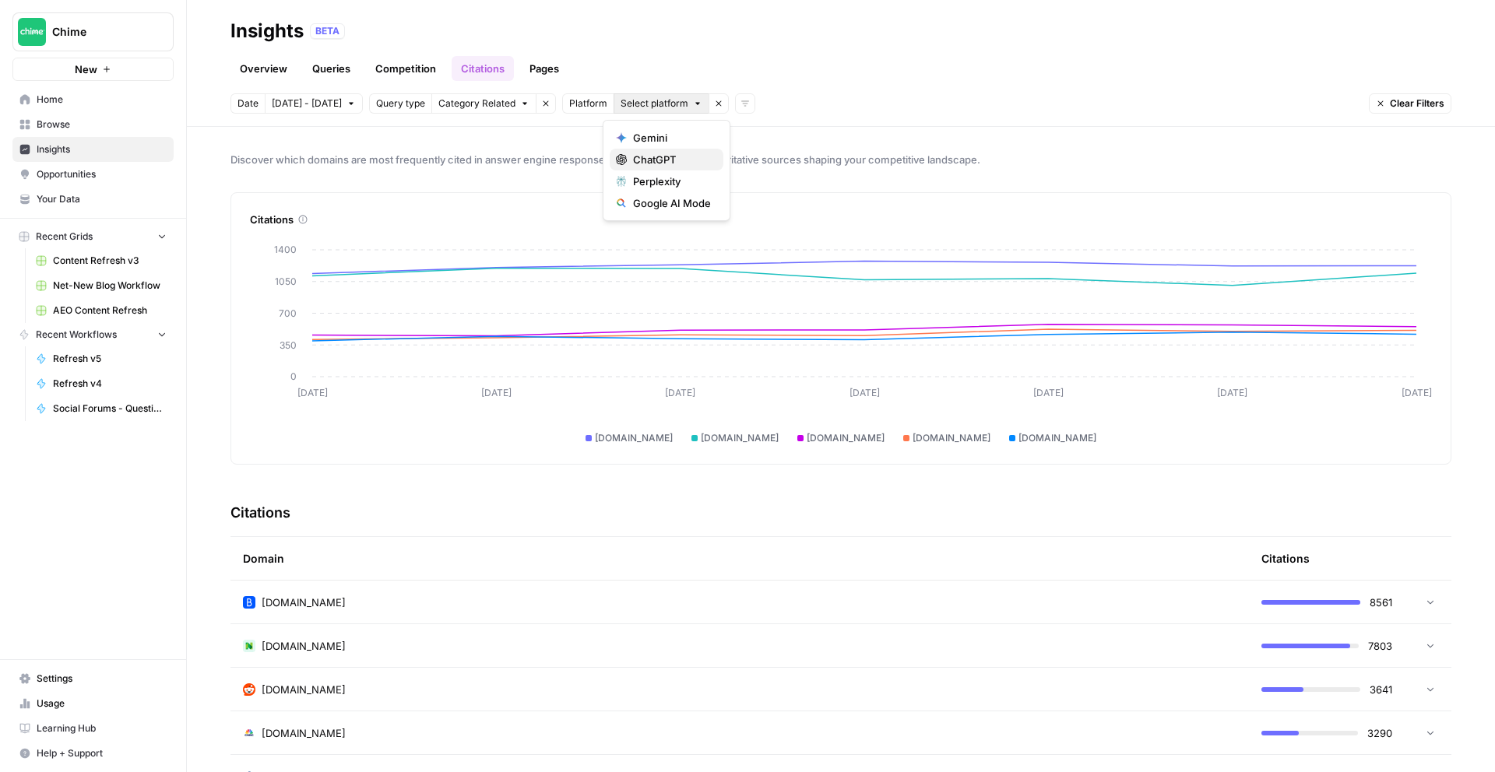
click at [668, 150] on button "ChatGPT" at bounding box center [667, 160] width 114 height 22
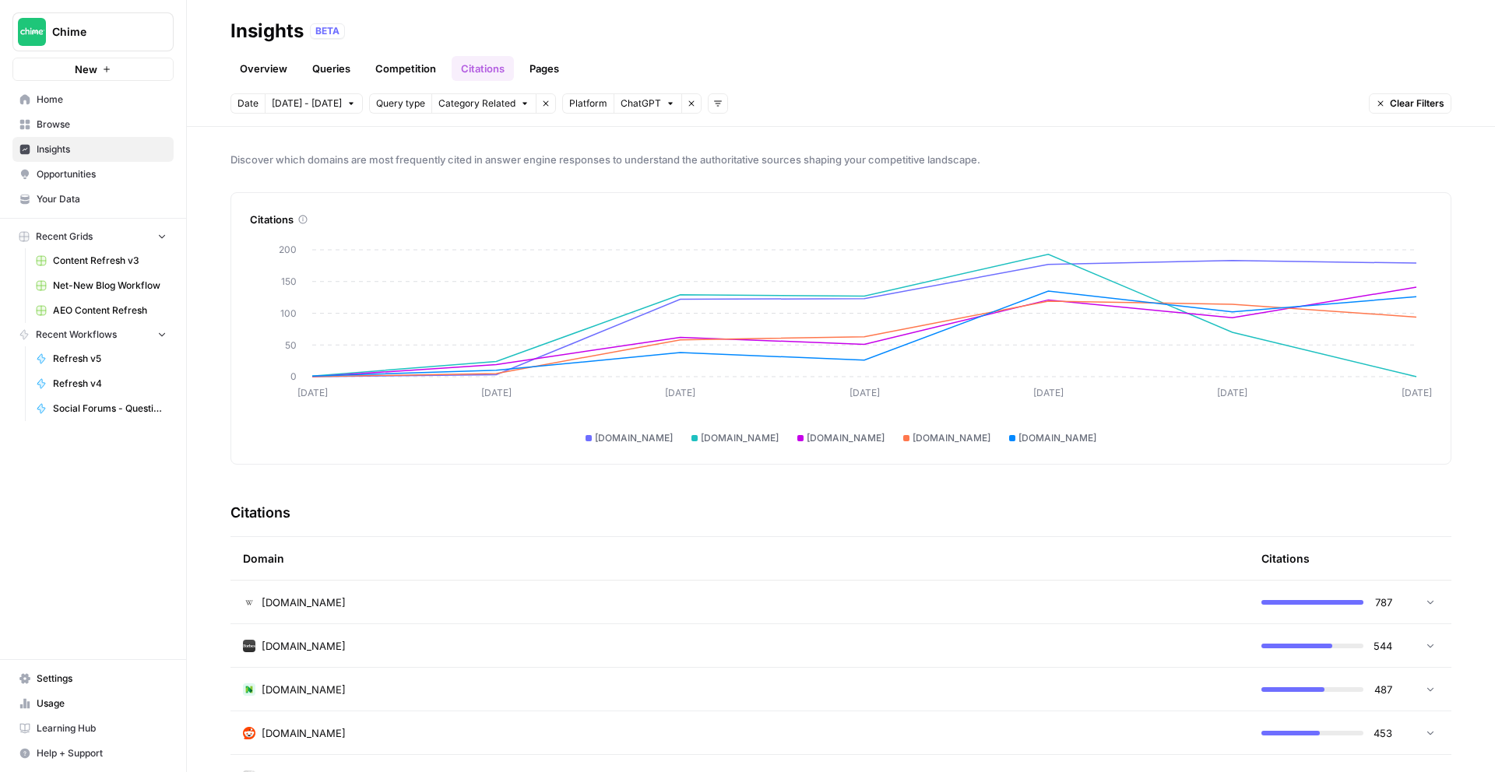
click at [299, 107] on span "[DATE] - [DATE]" at bounding box center [307, 104] width 70 height 14
click at [287, 151] on icon "button" at bounding box center [291, 147] width 11 height 11
click at [336, 234] on div "9" at bounding box center [339, 229] width 21 height 21
click at [444, 142] on button "Next month" at bounding box center [438, 147] width 28 height 28
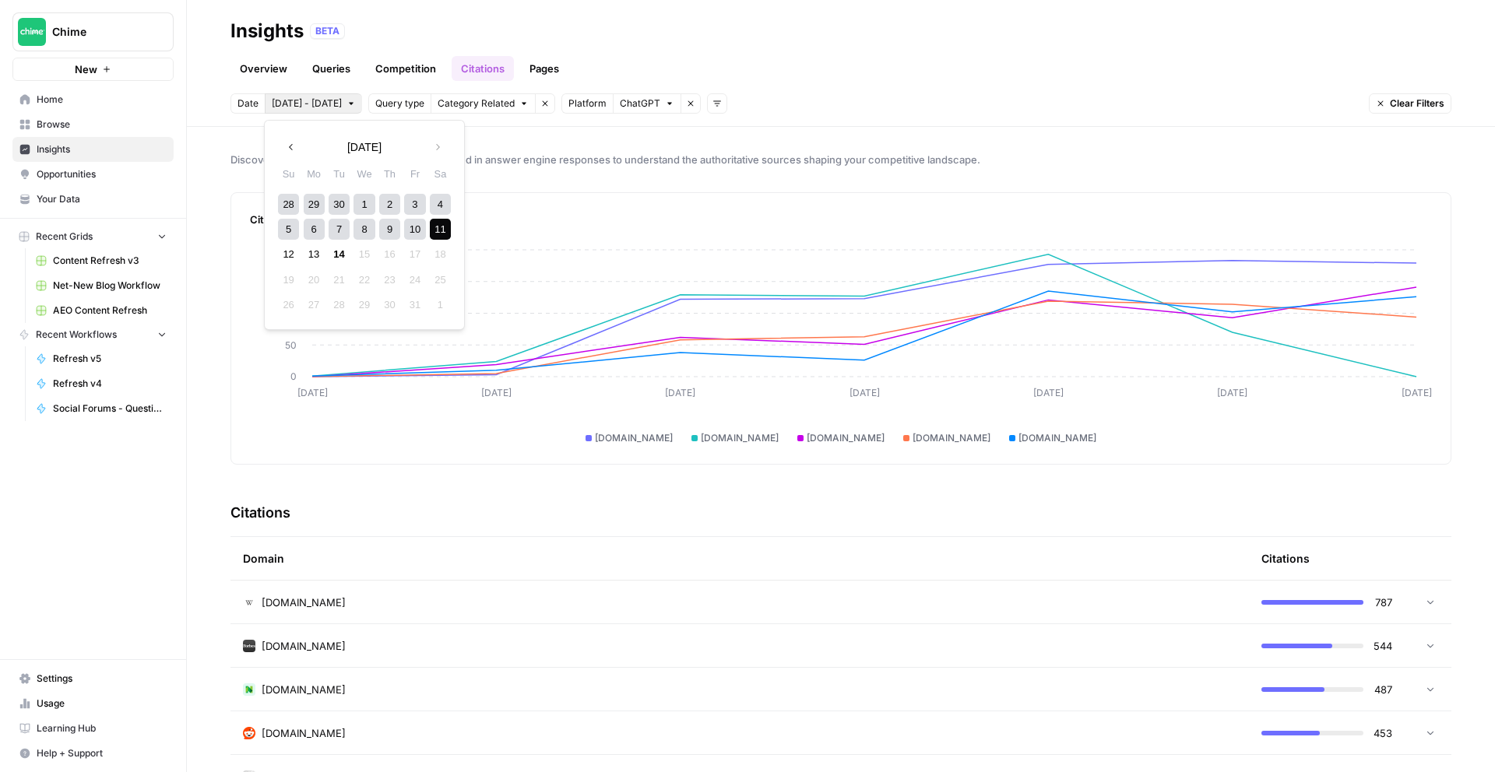
click at [431, 223] on div "11" at bounding box center [440, 229] width 21 height 21
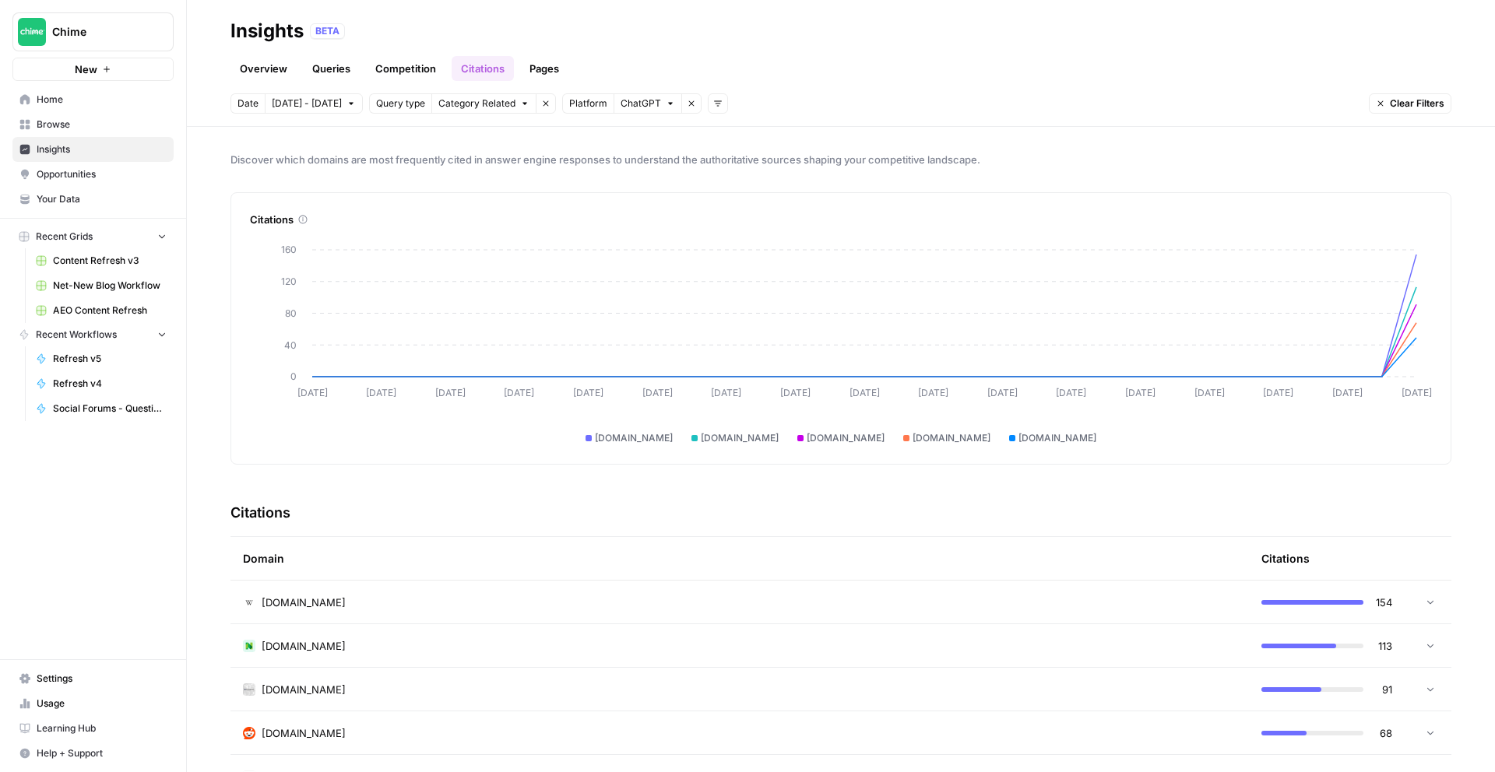
click at [270, 71] on link "Overview" at bounding box center [263, 68] width 66 height 25
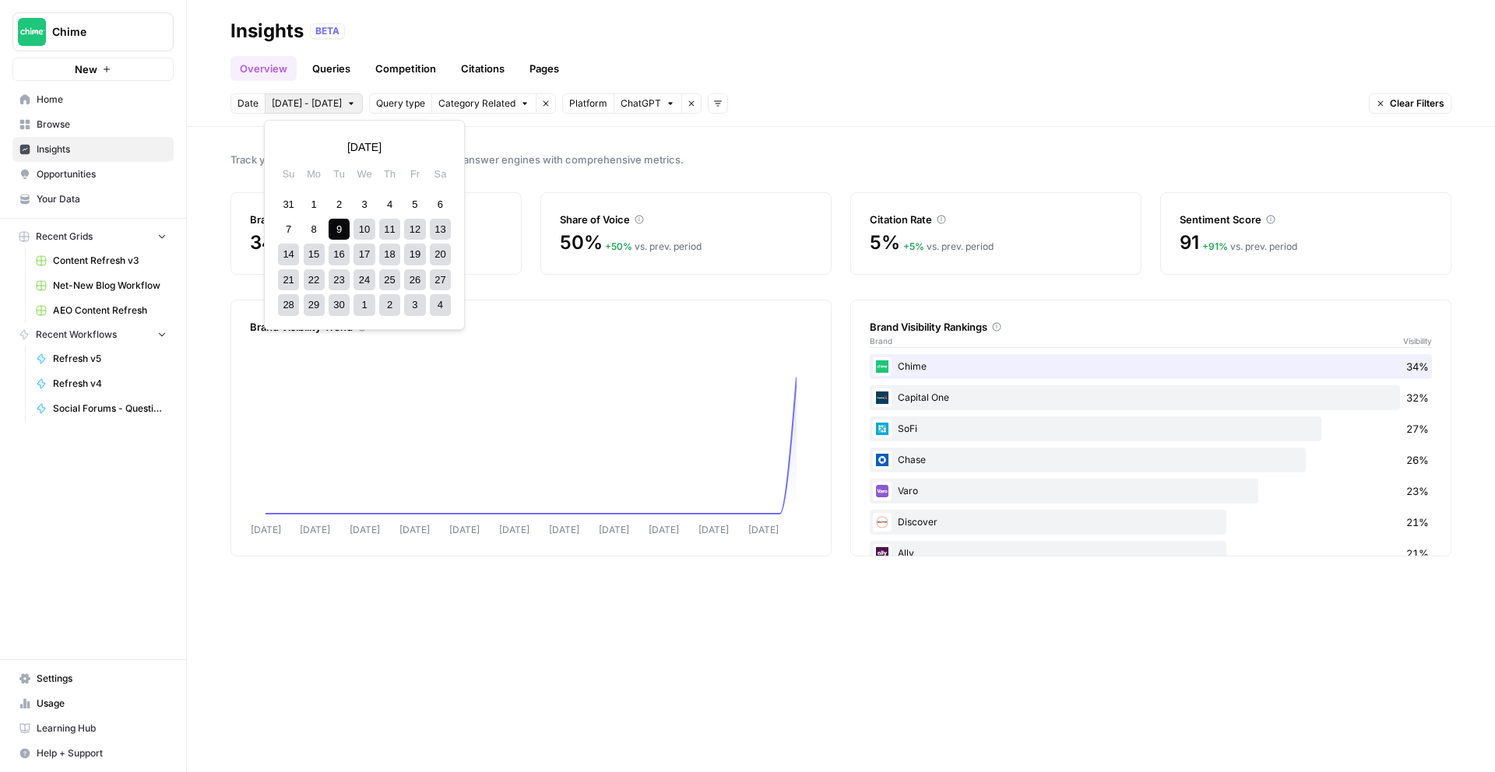
click at [329, 101] on span "Sep 9 - Oct 11" at bounding box center [307, 104] width 70 height 14
click at [234, 129] on div "Track your brand's visibility performance across answer engines with comprehens…" at bounding box center [841, 449] width 1308 height 645
click at [346, 106] on icon "button" at bounding box center [350, 103] width 9 height 9
click at [826, 145] on div "Track your brand's visibility performance across answer engines with comprehens…" at bounding box center [841, 449] width 1308 height 645
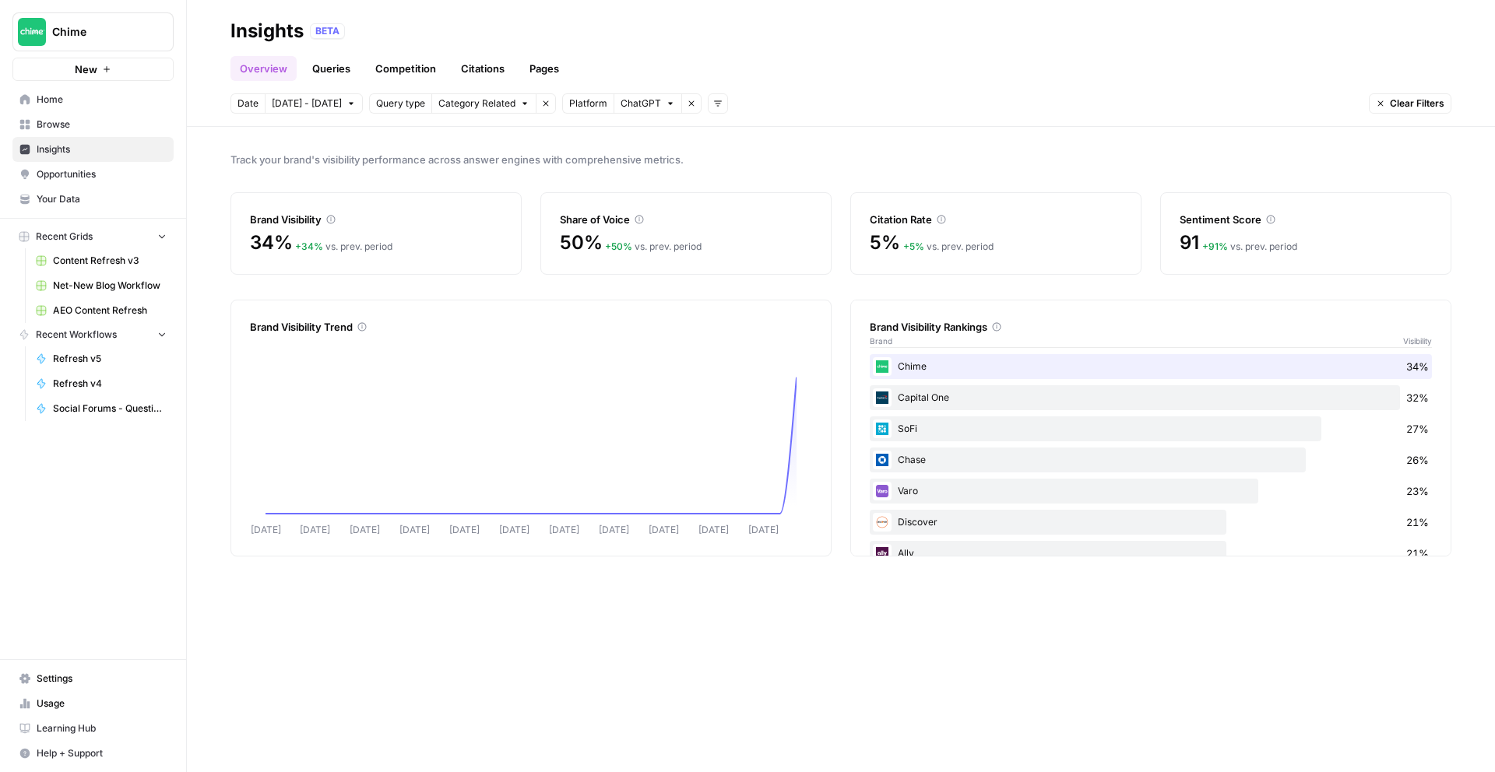
click at [332, 108] on span "Sep 9 - Oct 11" at bounding box center [307, 104] width 70 height 14
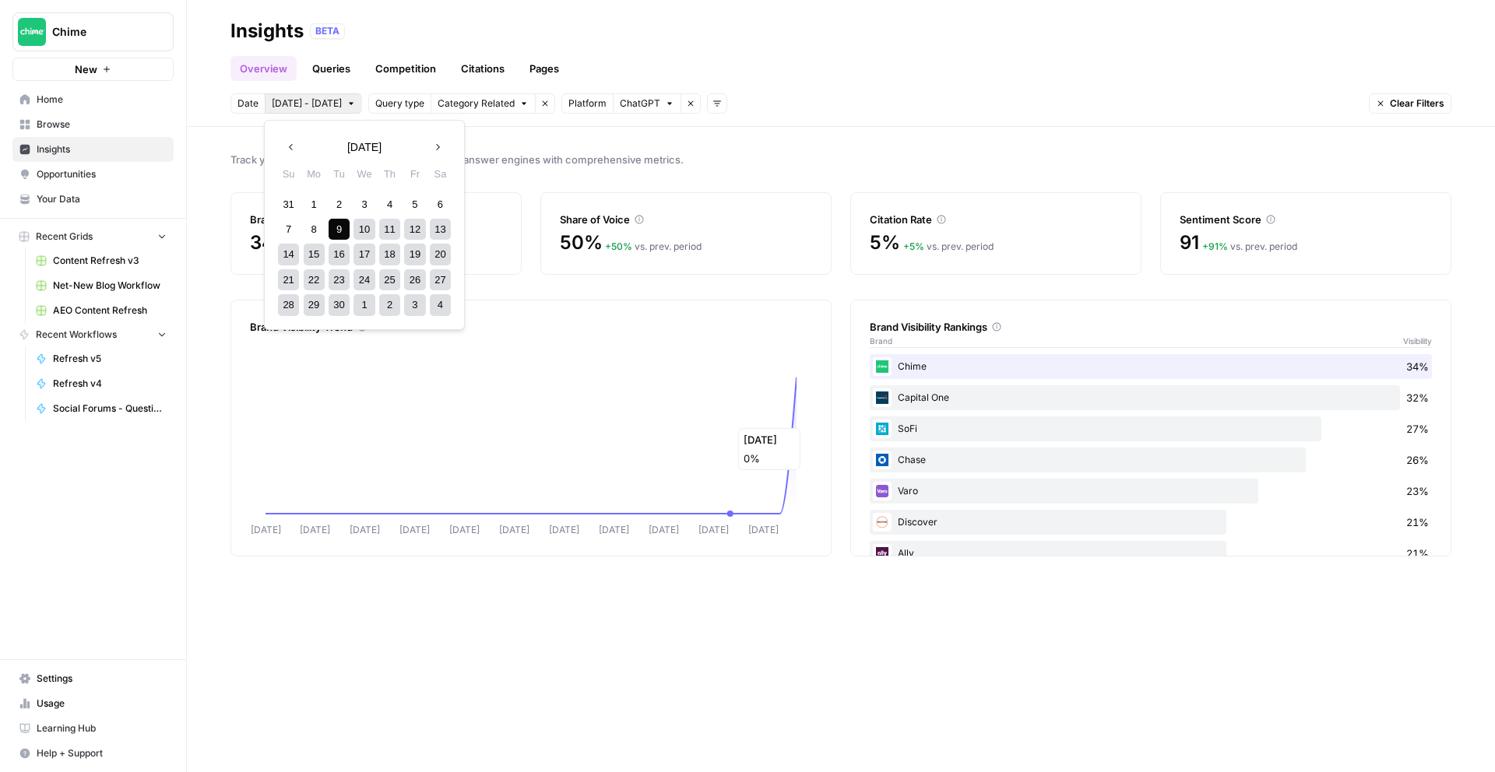
click at [723, 478] on icon "Sep 09 Sep 12 Sep 15 Sep 18 Sep 21 Sep 24 Sep 27 Sep 30 Oct 03 Oct 06 Oct 09" at bounding box center [531, 437] width 562 height 199
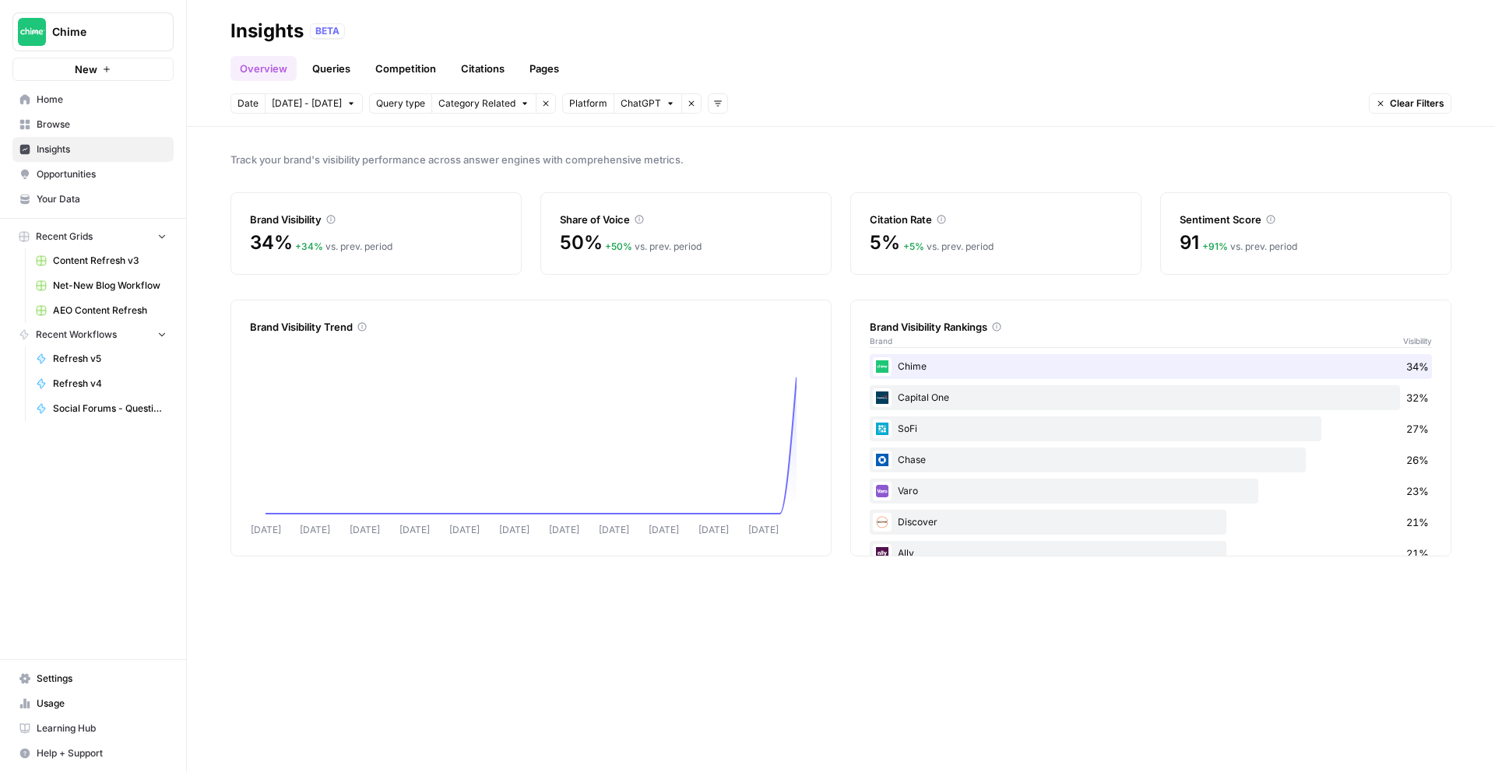
click at [257, 68] on link "Overview" at bounding box center [263, 68] width 66 height 25
click at [713, 102] on icon "button" at bounding box center [717, 103] width 9 height 9
click at [687, 103] on icon "button" at bounding box center [691, 103] width 9 height 9
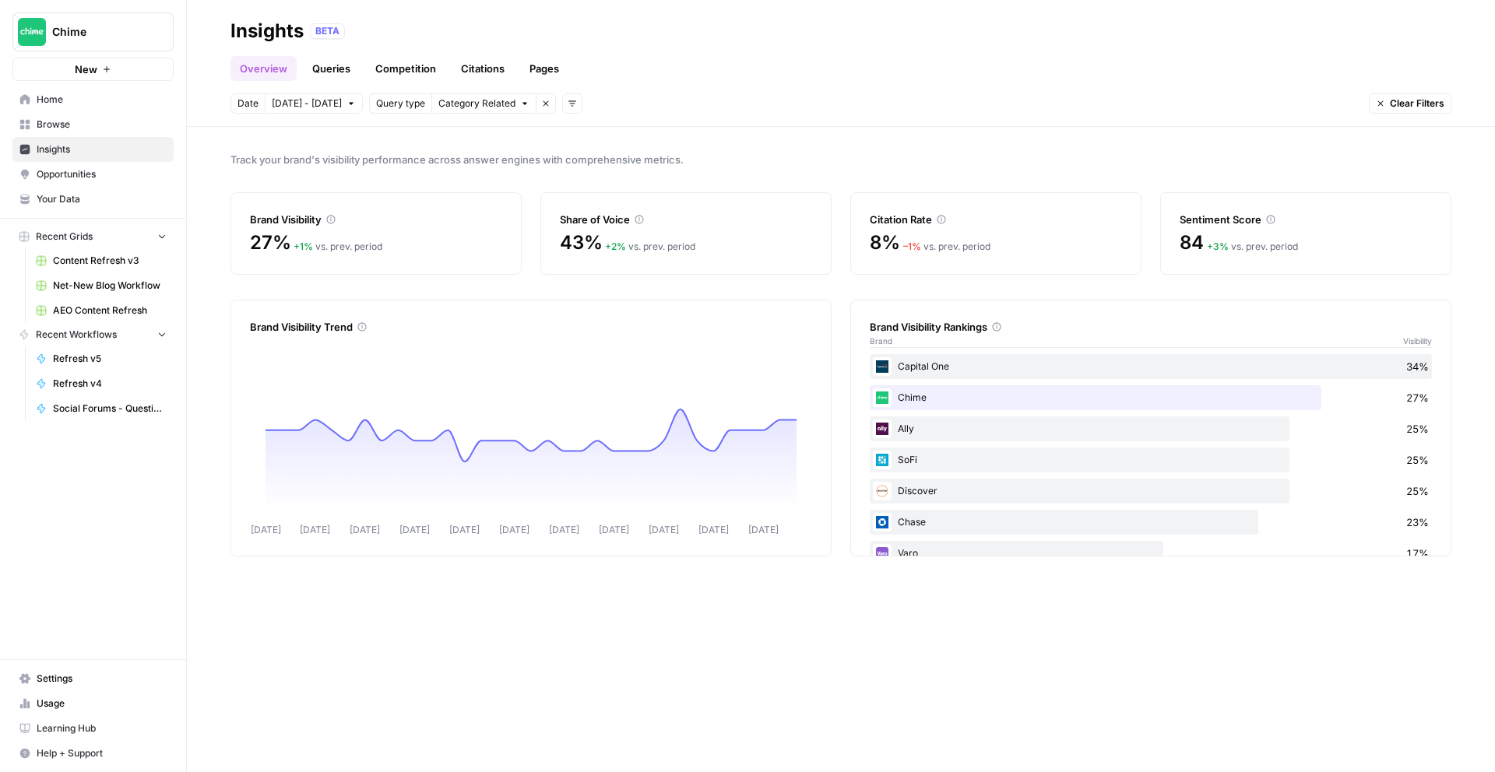
click at [568, 106] on icon "button" at bounding box center [572, 103] width 9 height 9
click at [728, 93] on div "Date Sep 9 - Oct 11 Query type Category Related Remove filter Add filters Clear…" at bounding box center [840, 103] width 1221 height 20
click at [541, 104] on icon "button" at bounding box center [545, 103] width 9 height 9
click at [562, 111] on button "Add filters" at bounding box center [572, 103] width 20 height 20
click at [603, 161] on span "Platform" at bounding box center [586, 160] width 40 height 16
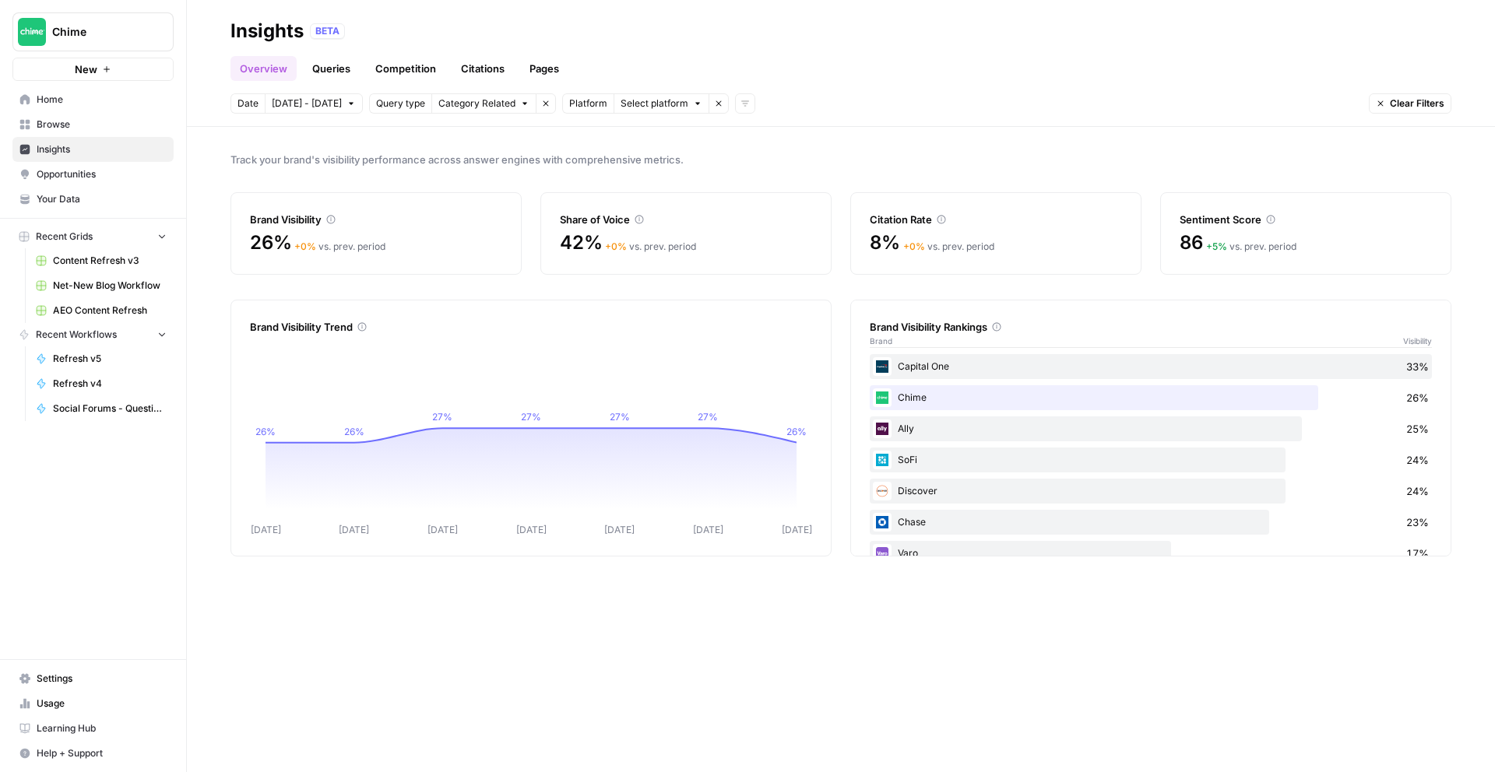
click at [821, 104] on div "Date [DATE] - [DATE] Query type Category Related Remove filter Platform Select …" at bounding box center [840, 103] width 1221 height 20
click at [714, 106] on icon "button" at bounding box center [718, 103] width 9 height 9
click at [628, 115] on header "Insights BETA Overview Queries Competition Citations Pages Date [DATE] - [DATE]…" at bounding box center [841, 63] width 1308 height 127
click at [541, 103] on icon "button" at bounding box center [545, 103] width 9 height 9
